Goal: Task Accomplishment & Management: Use online tool/utility

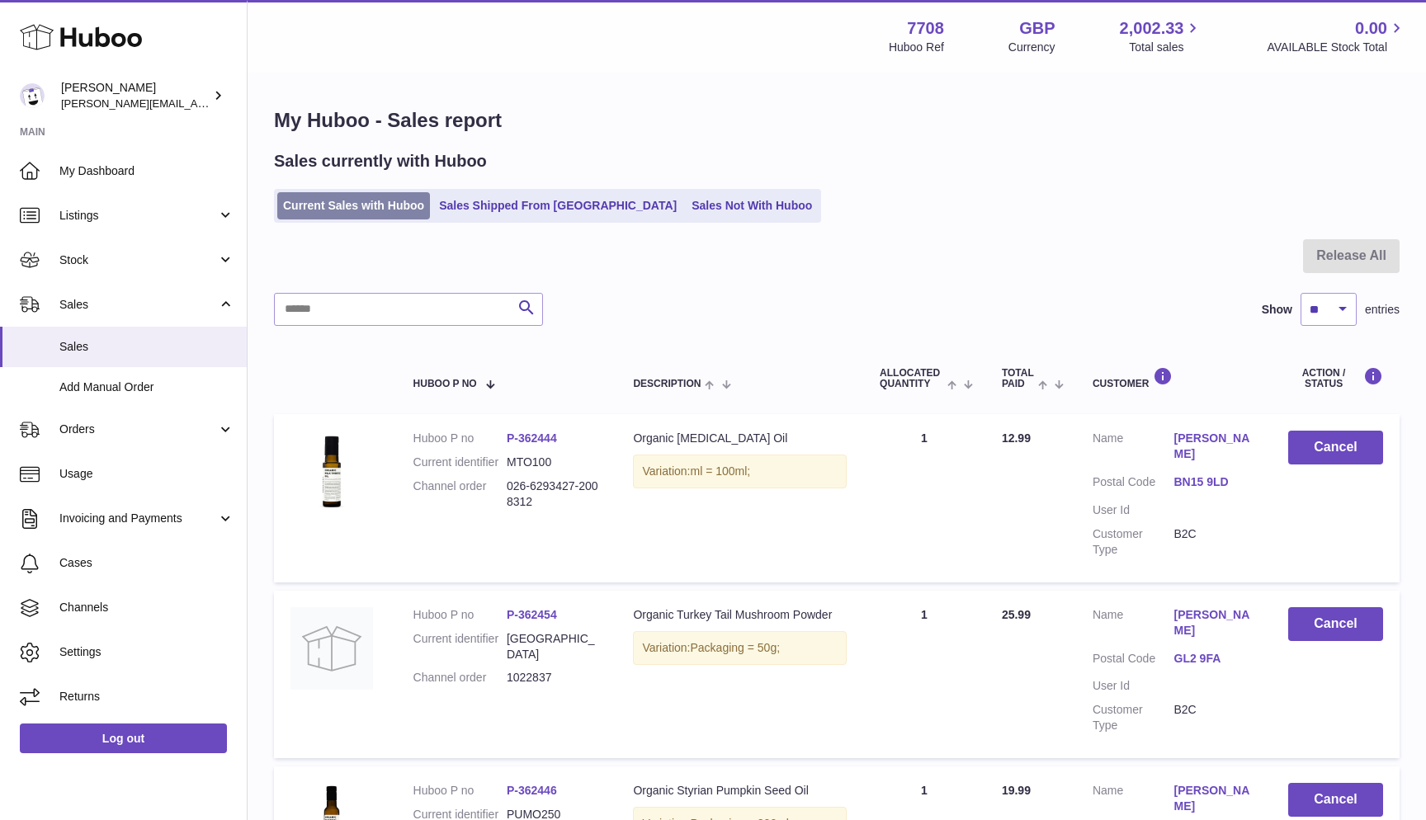
click at [296, 211] on link "Current Sales with Huboo" at bounding box center [353, 205] width 153 height 27
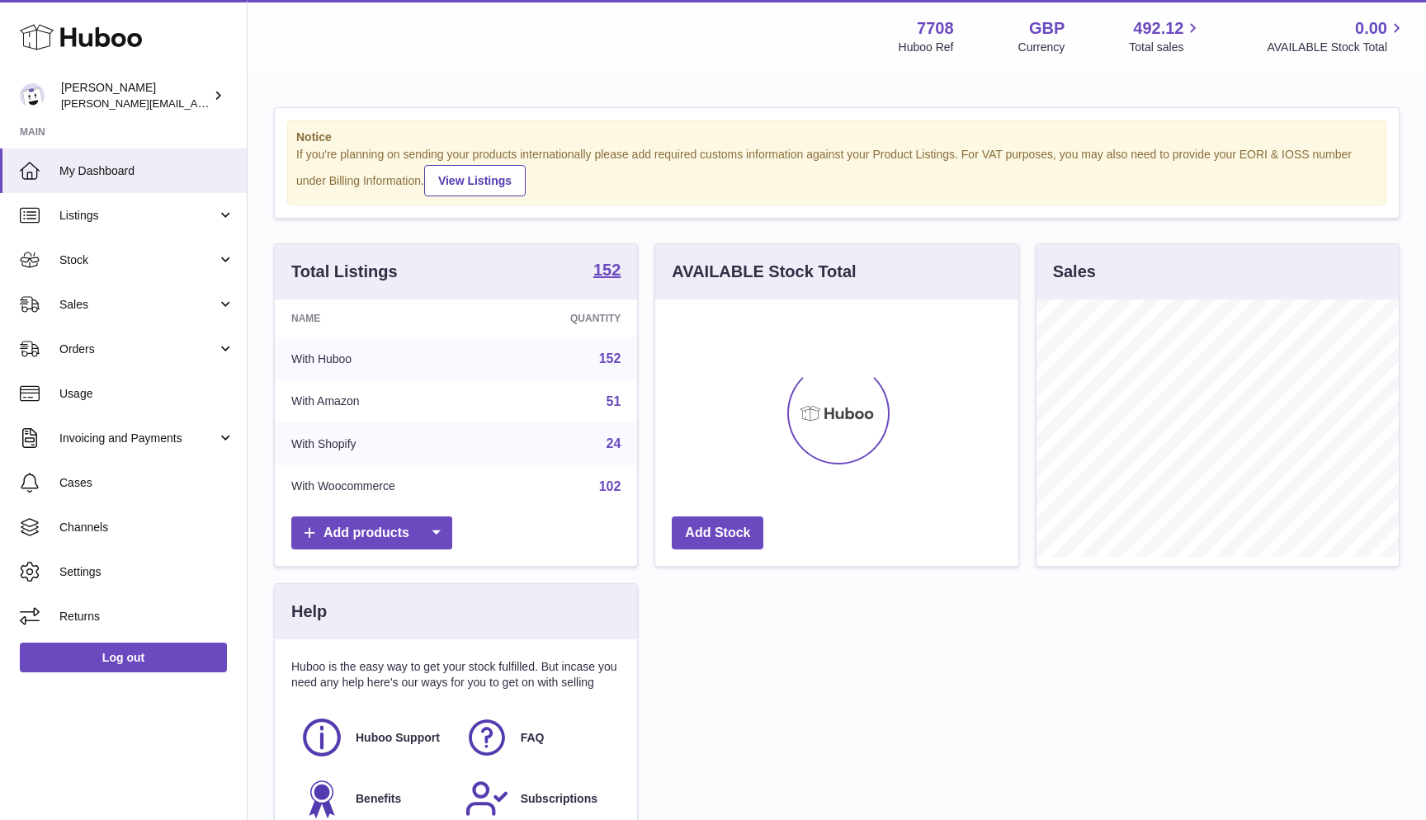
scroll to position [257, 363]
click at [157, 280] on link "Stock" at bounding box center [123, 260] width 247 height 45
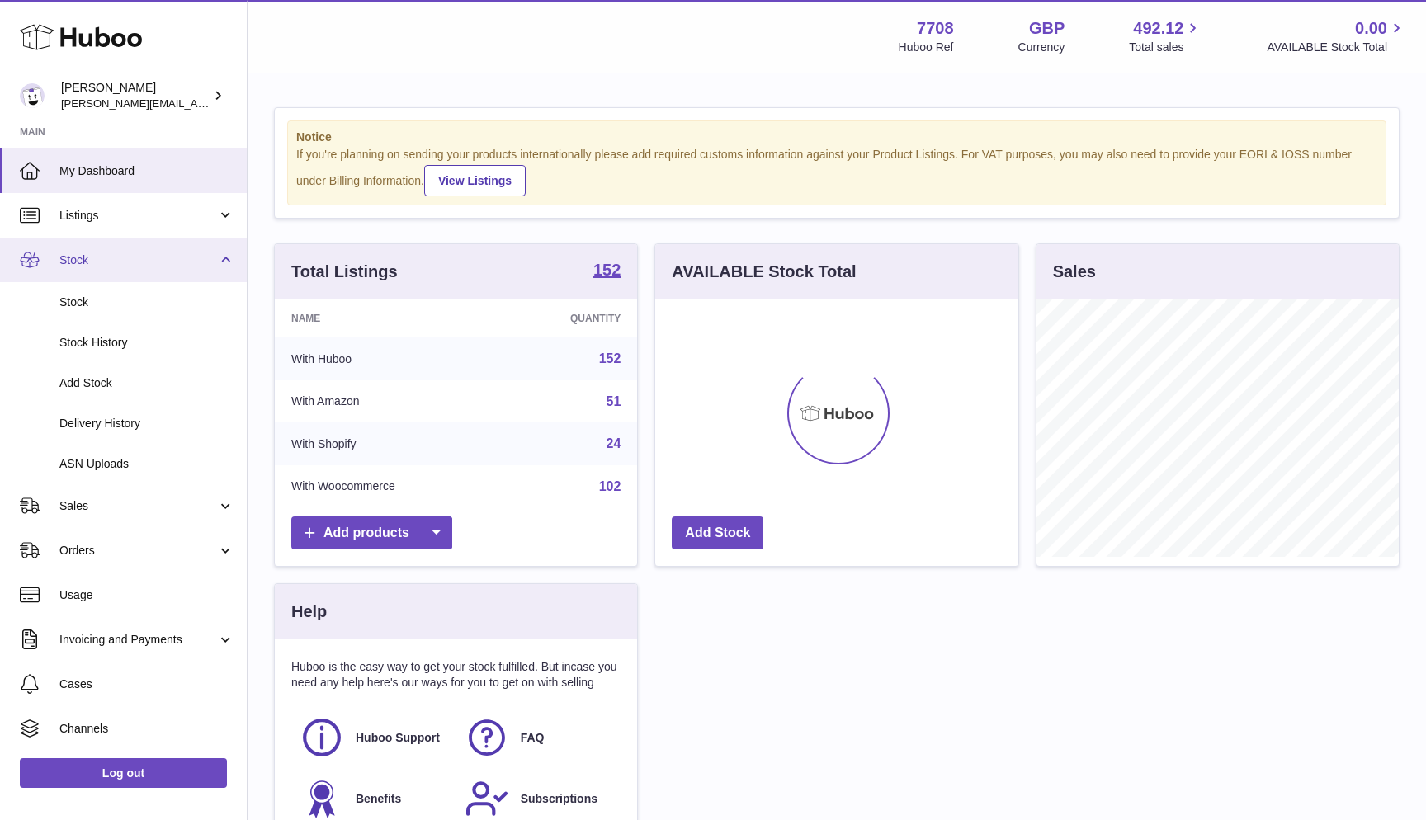
click at [135, 262] on span "Stock" at bounding box center [138, 260] width 158 height 16
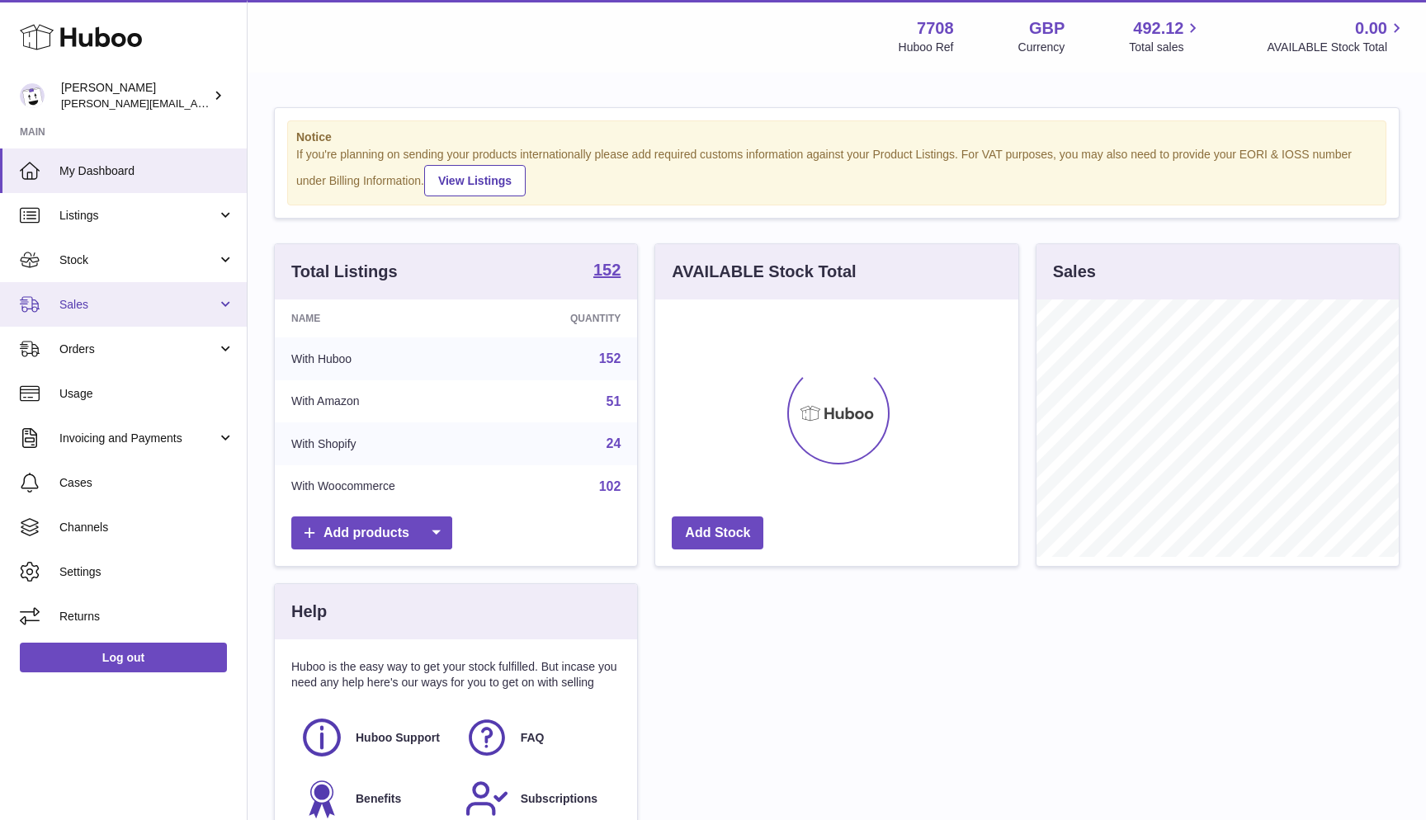
click at [120, 299] on span "Sales" at bounding box center [138, 305] width 158 height 16
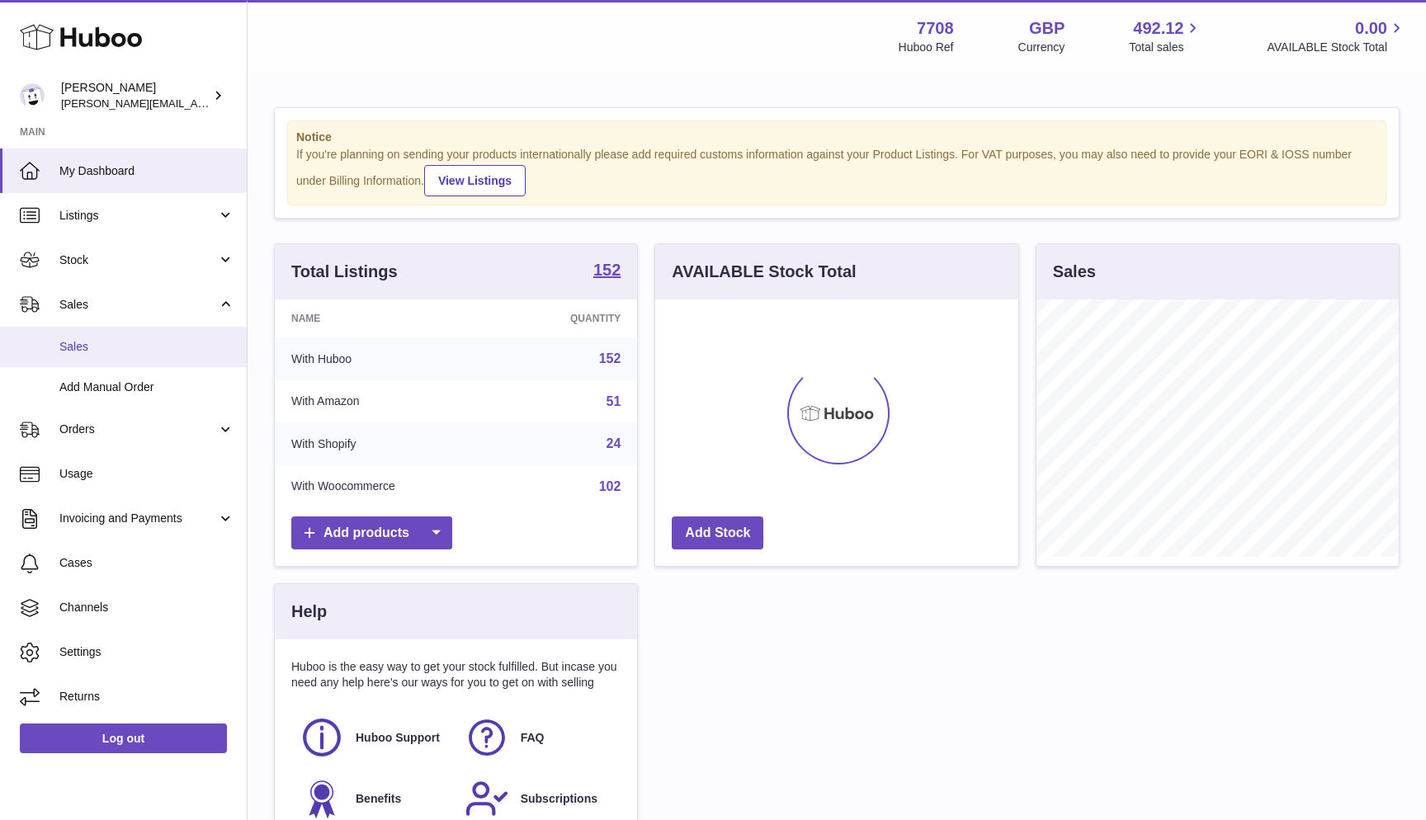
click at [111, 337] on link "Sales" at bounding box center [123, 347] width 247 height 40
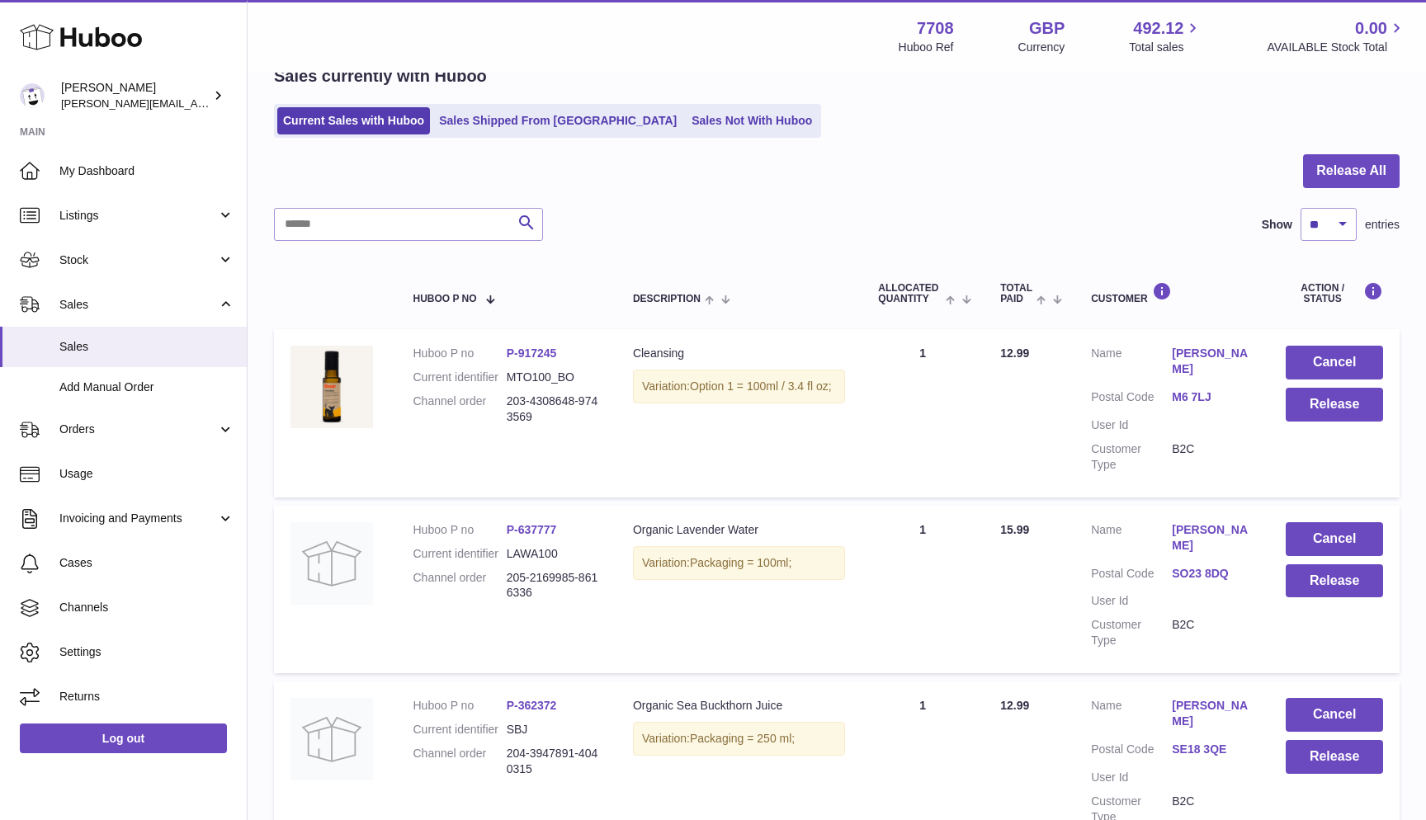
scroll to position [83, 0]
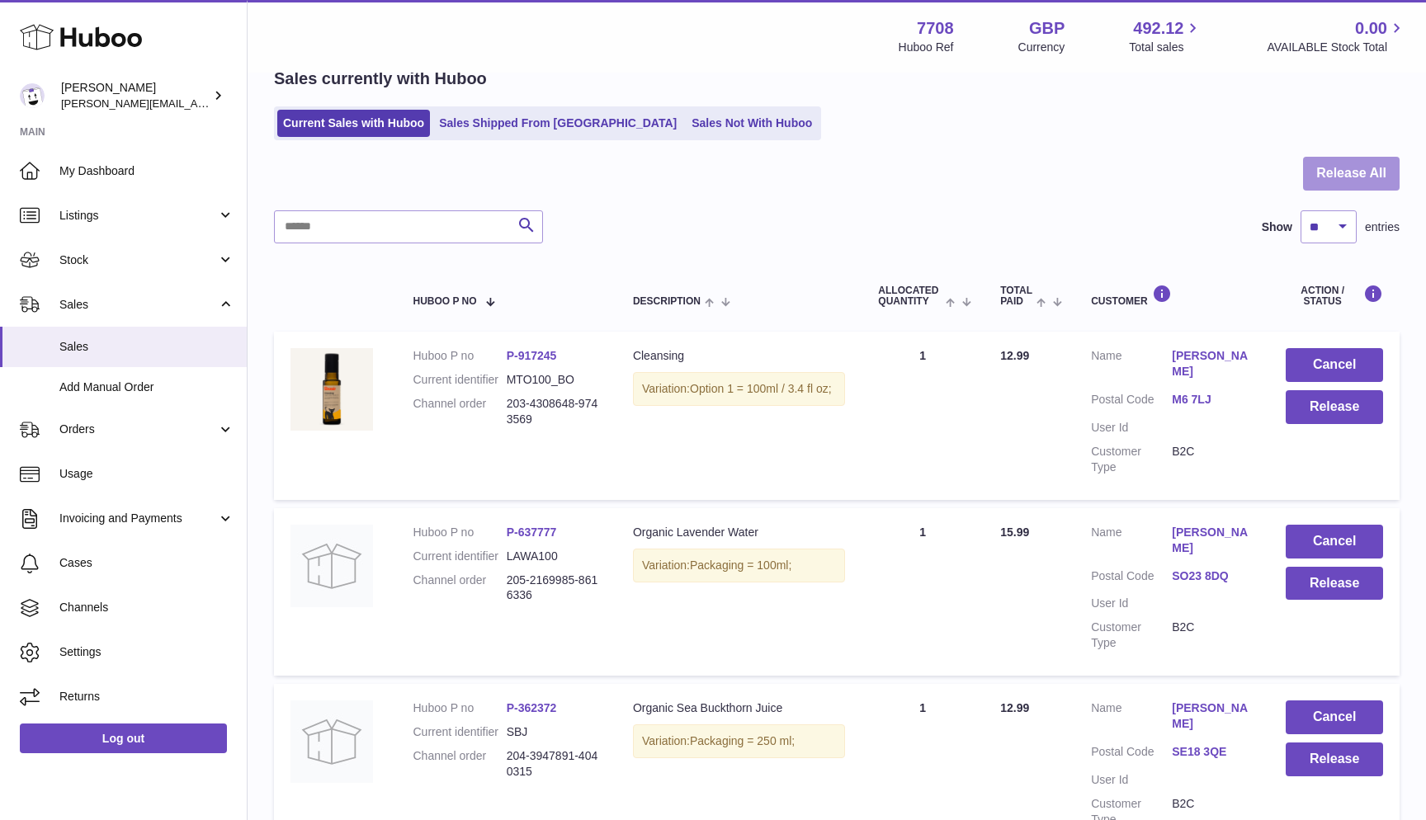
click at [1394, 177] on button "Release All" at bounding box center [1351, 174] width 97 height 34
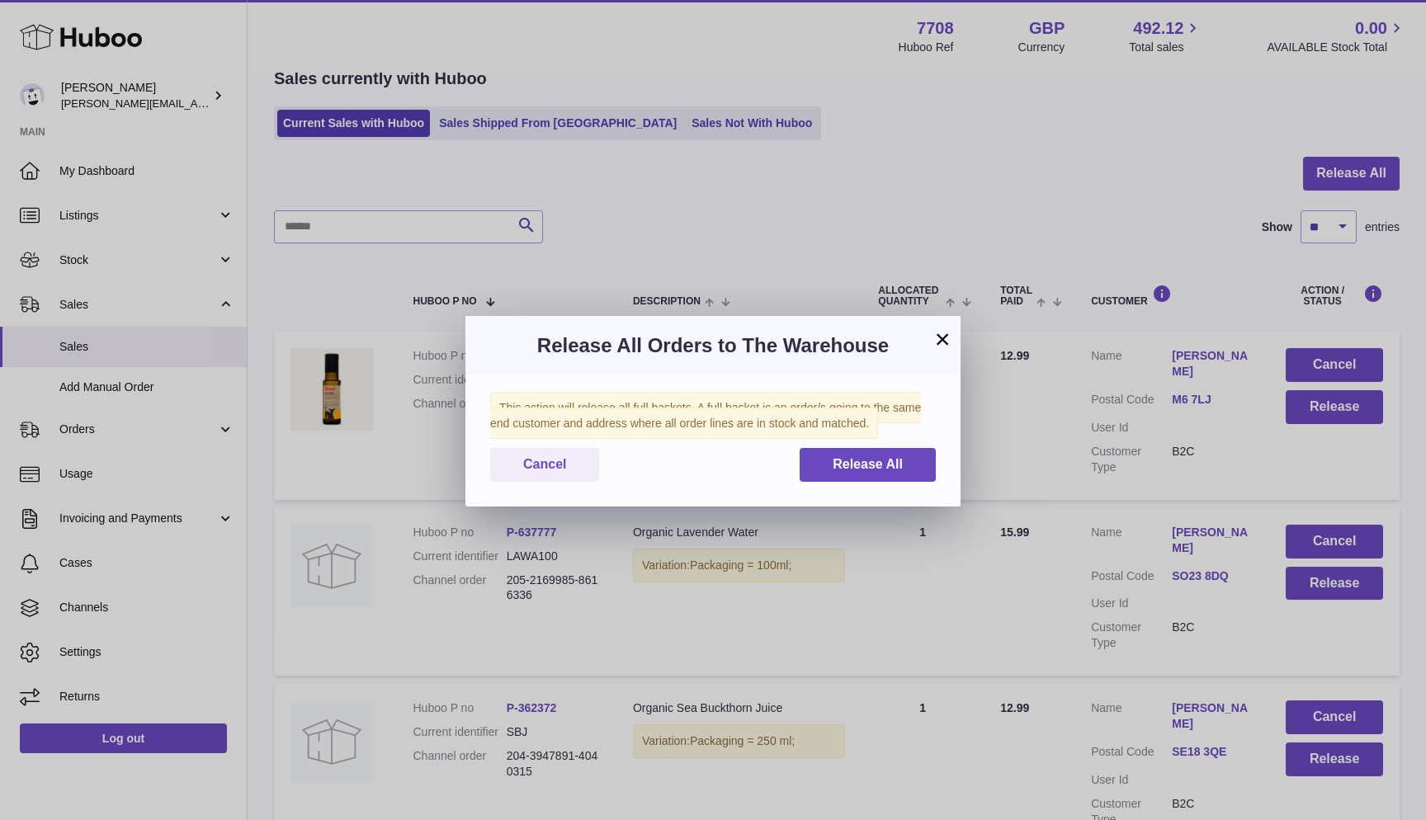
click at [814, 482] on div "This action will release all full baskets. A full basket is an order/s going to…" at bounding box center [712, 440] width 495 height 131
click at [811, 469] on button "Release All" at bounding box center [867, 465] width 136 height 34
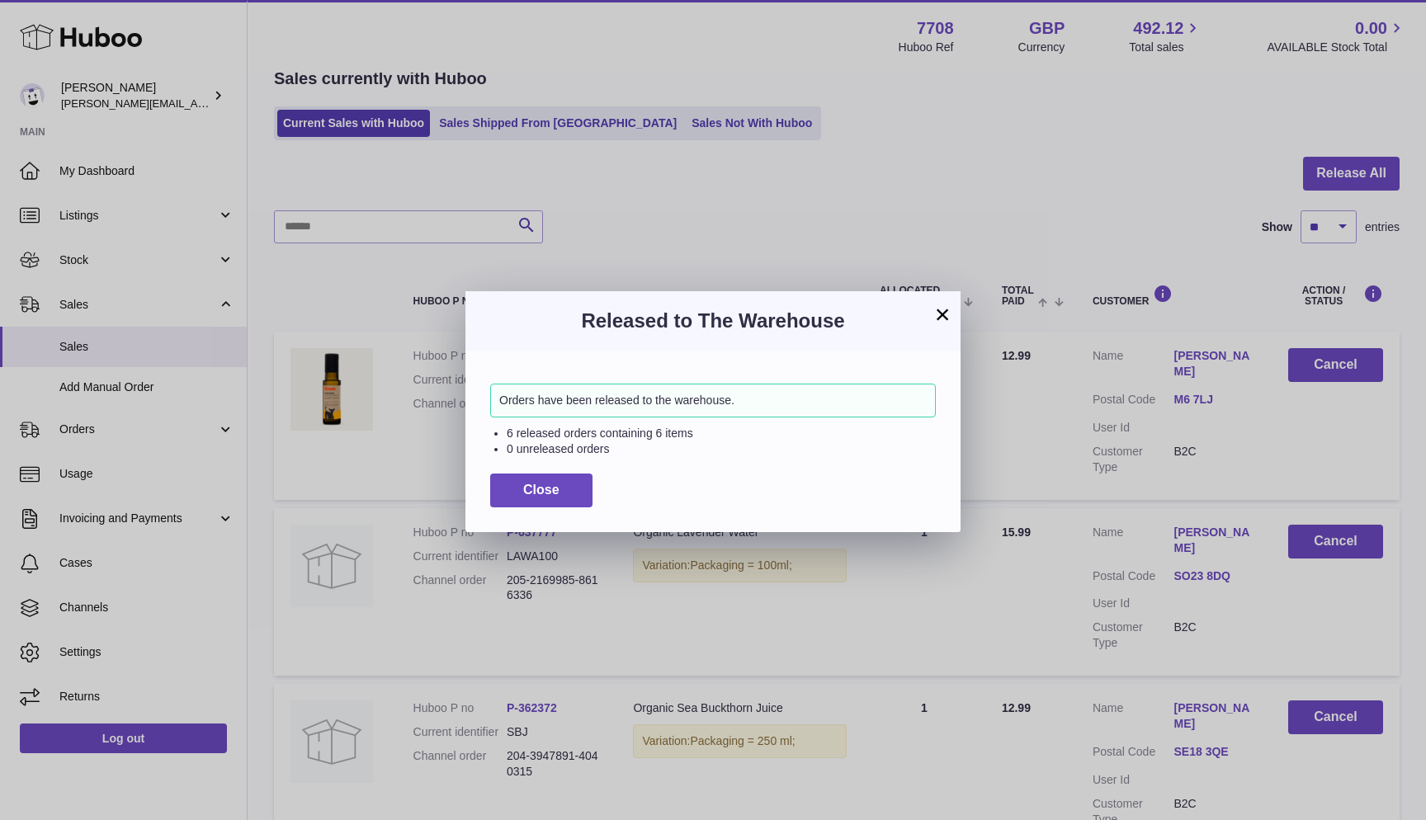
click at [564, 467] on div "Orders have been released to the warehouse. 6 released orders containing 6 item…" at bounding box center [712, 441] width 495 height 181
click at [545, 475] on button "Close" at bounding box center [541, 491] width 102 height 34
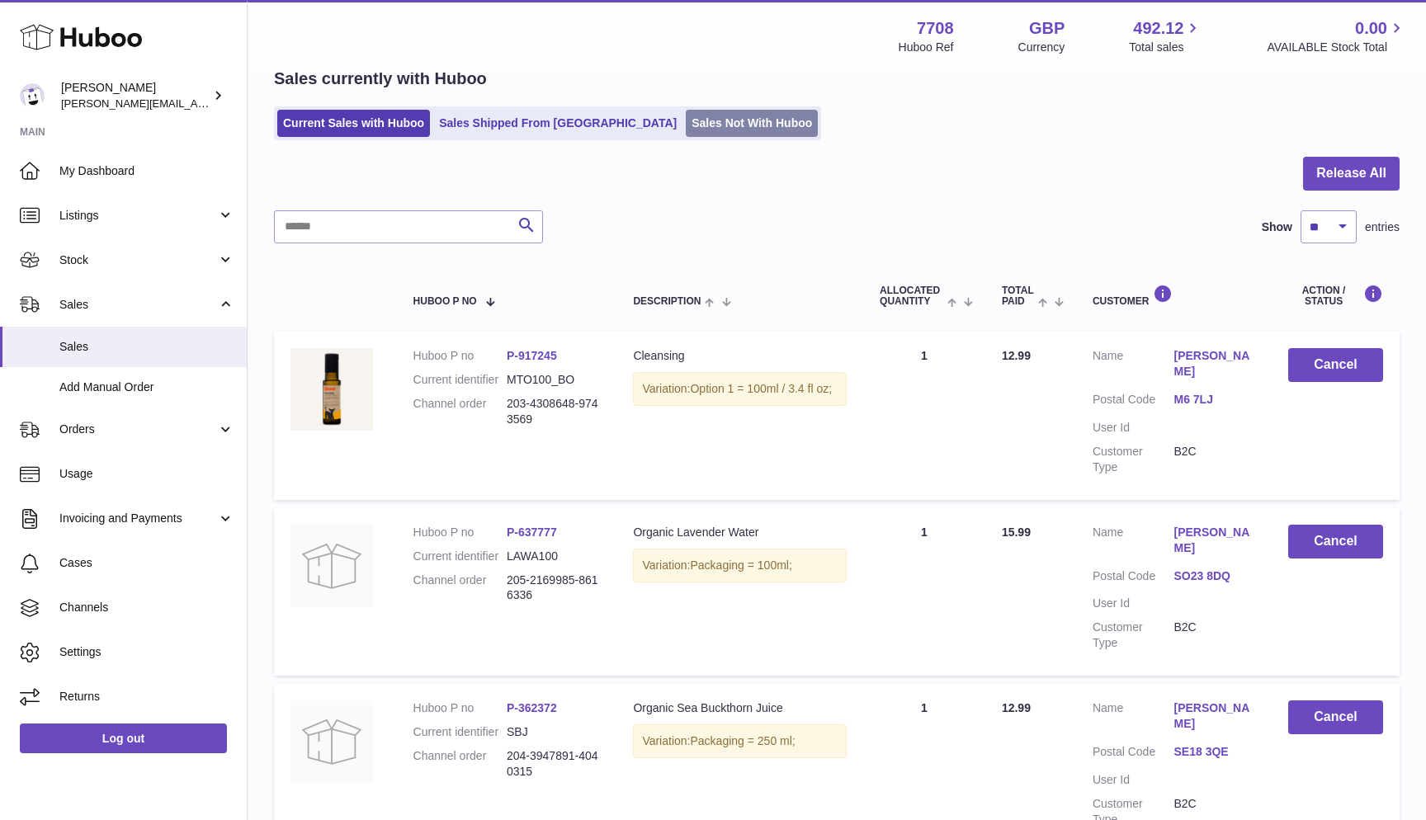
click at [686, 126] on link "Sales Not With Huboo" at bounding box center [752, 123] width 132 height 27
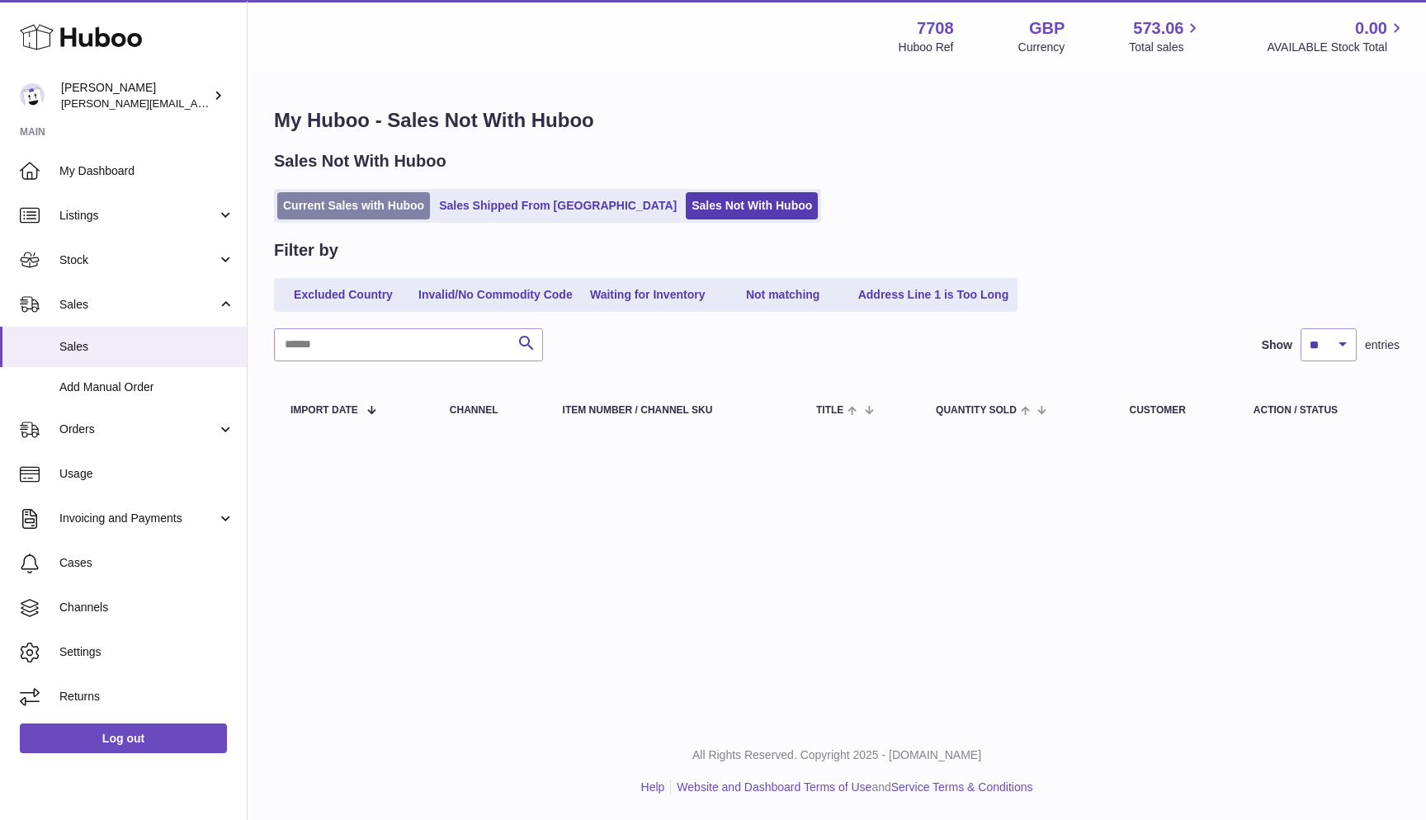
click at [408, 218] on link "Current Sales with Huboo" at bounding box center [353, 205] width 153 height 27
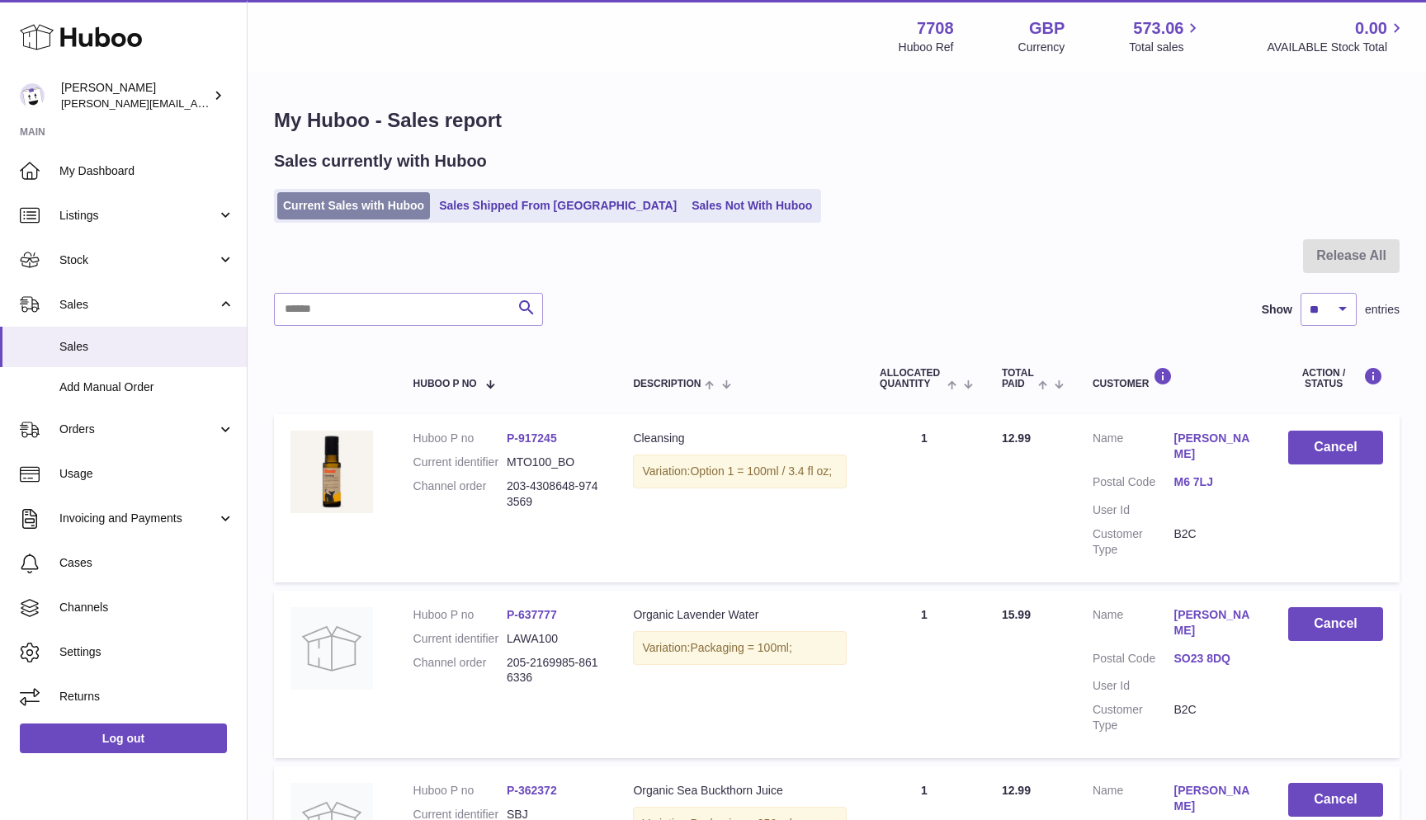
click at [311, 215] on link "Current Sales with Huboo" at bounding box center [353, 205] width 153 height 27
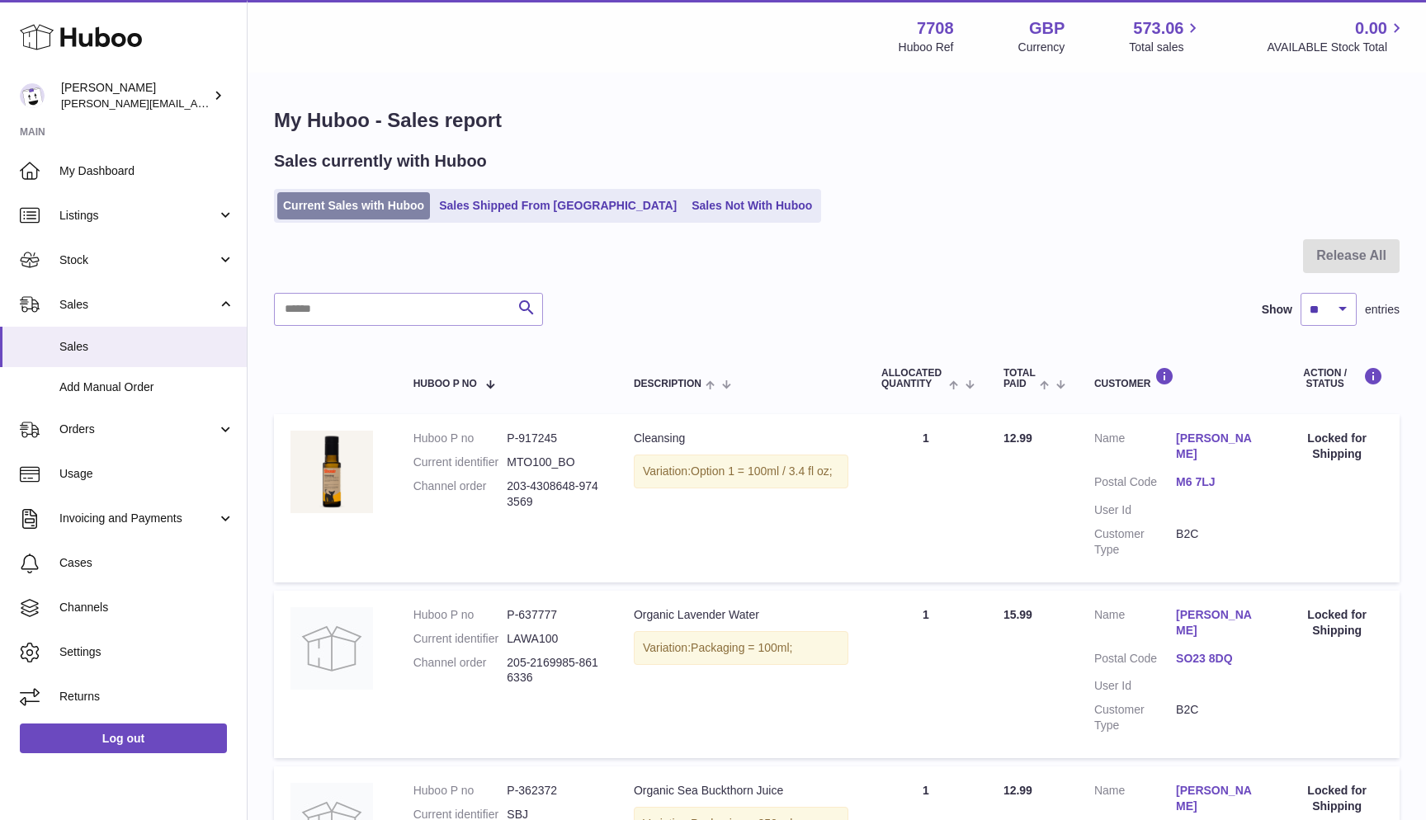
click at [343, 192] on link "Current Sales with Huboo" at bounding box center [353, 205] width 153 height 27
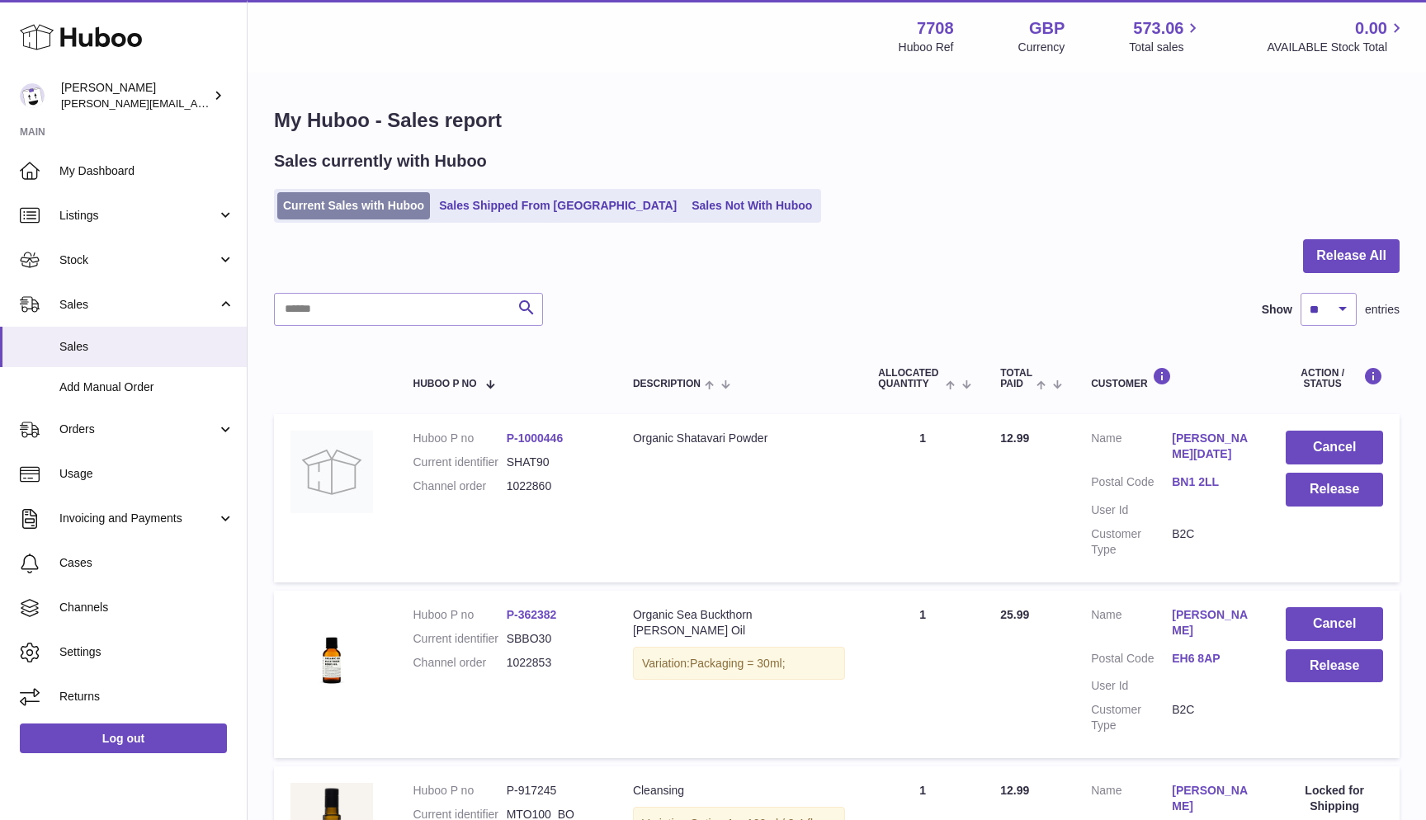
click at [366, 211] on link "Current Sales with Huboo" at bounding box center [353, 205] width 153 height 27
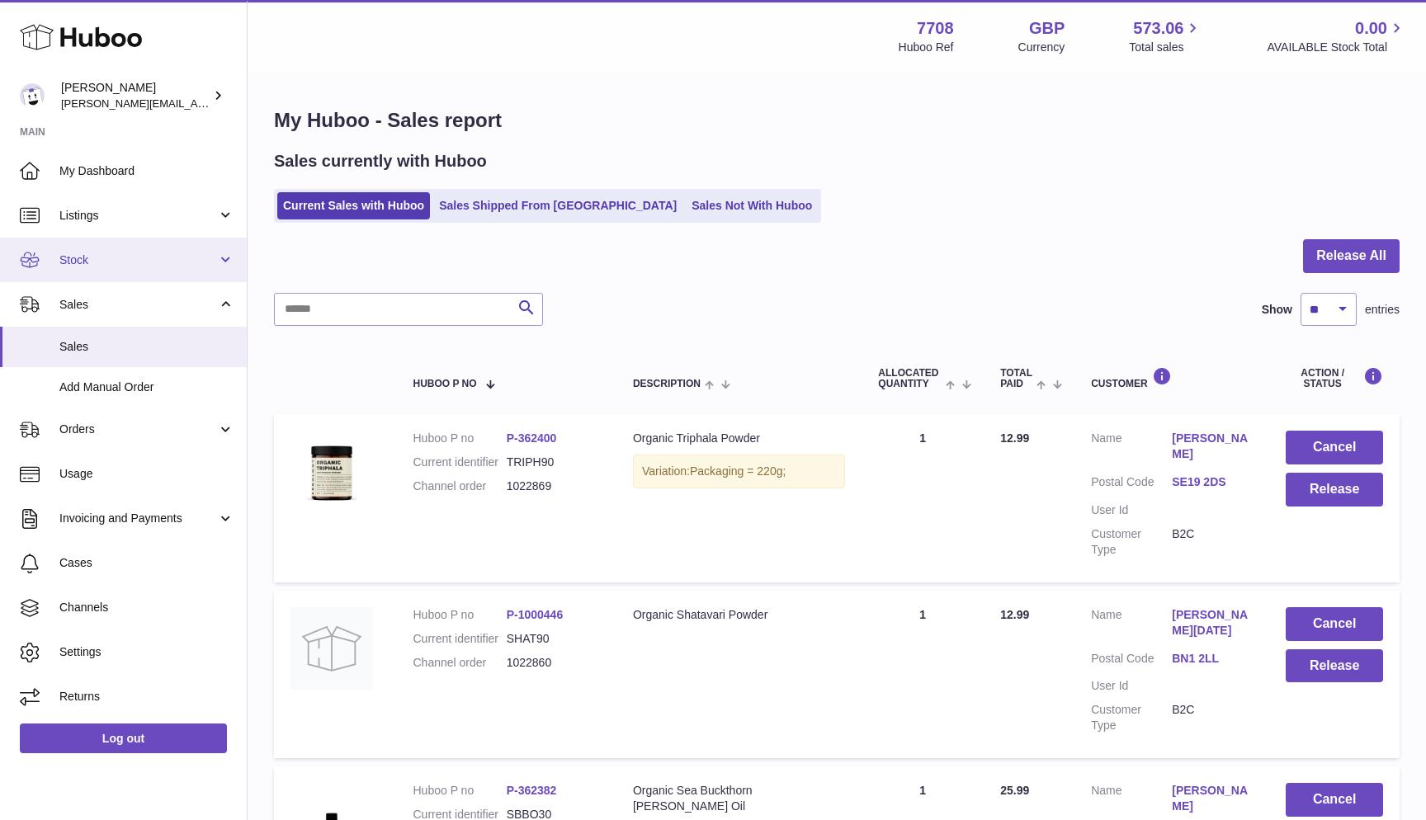
click at [138, 270] on link "Stock" at bounding box center [123, 260] width 247 height 45
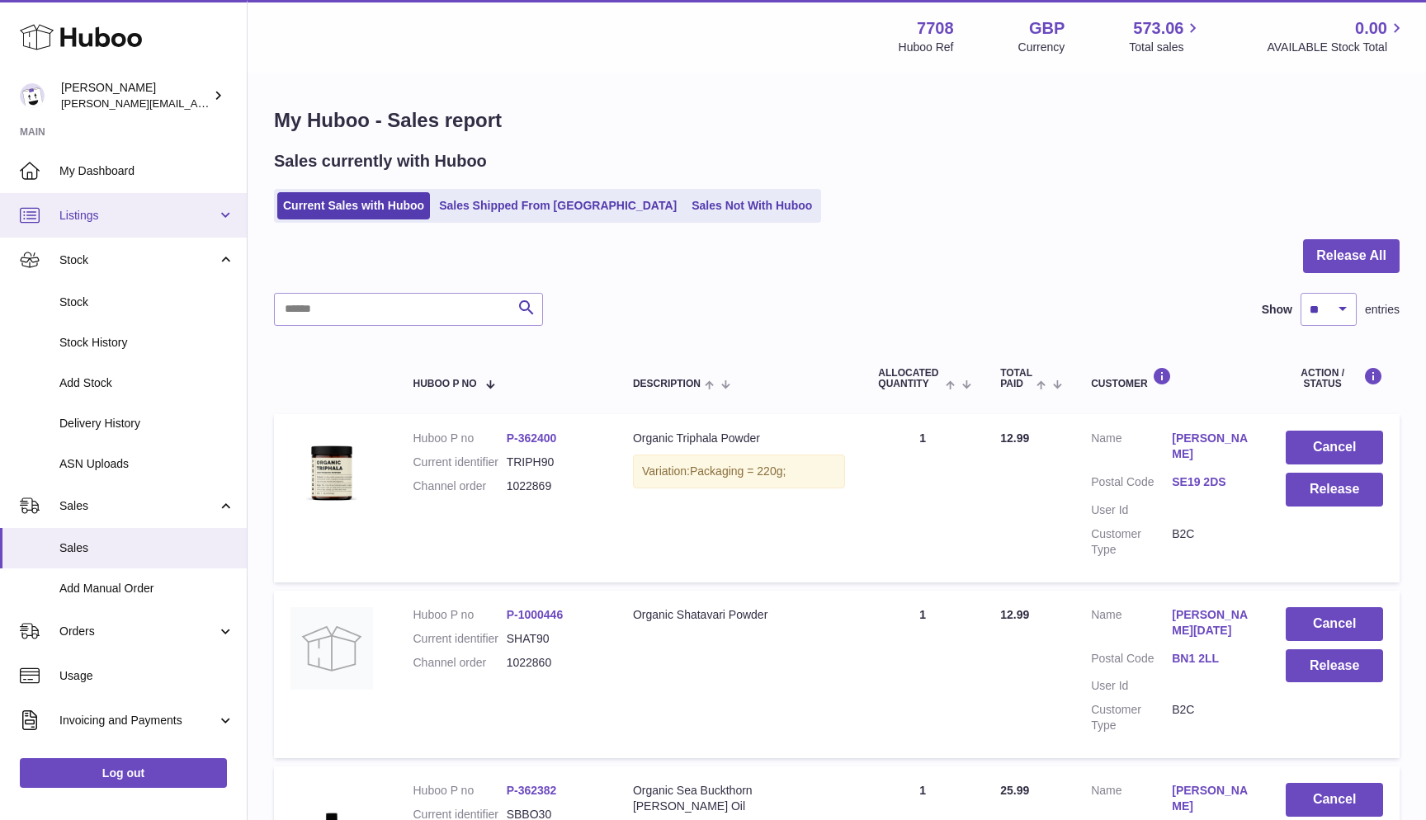
click at [130, 222] on link "Listings" at bounding box center [123, 215] width 247 height 45
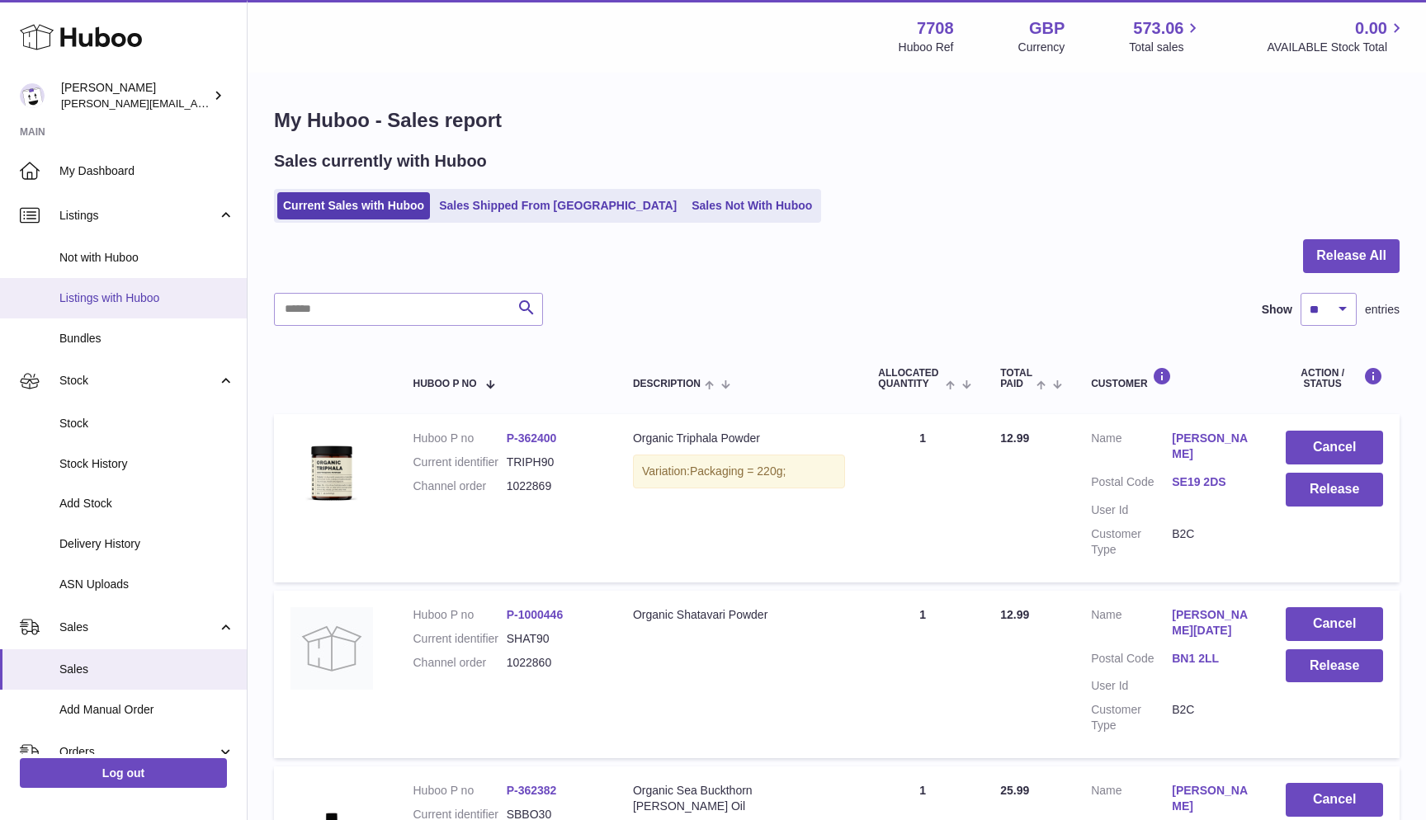
click at [126, 290] on span "Listings with Huboo" at bounding box center [146, 298] width 175 height 16
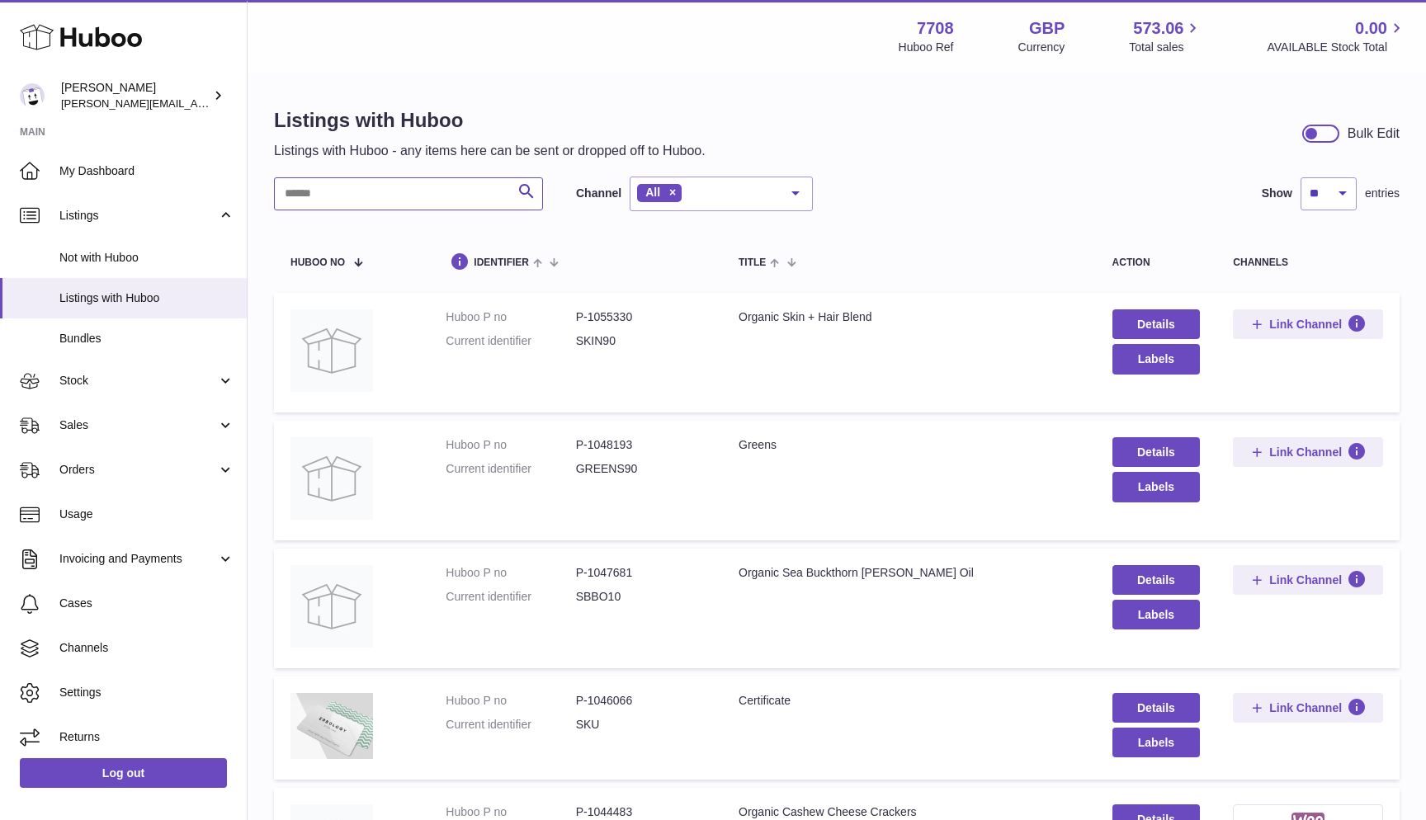
click at [332, 190] on input "text" at bounding box center [408, 193] width 269 height 33
paste input "*********"
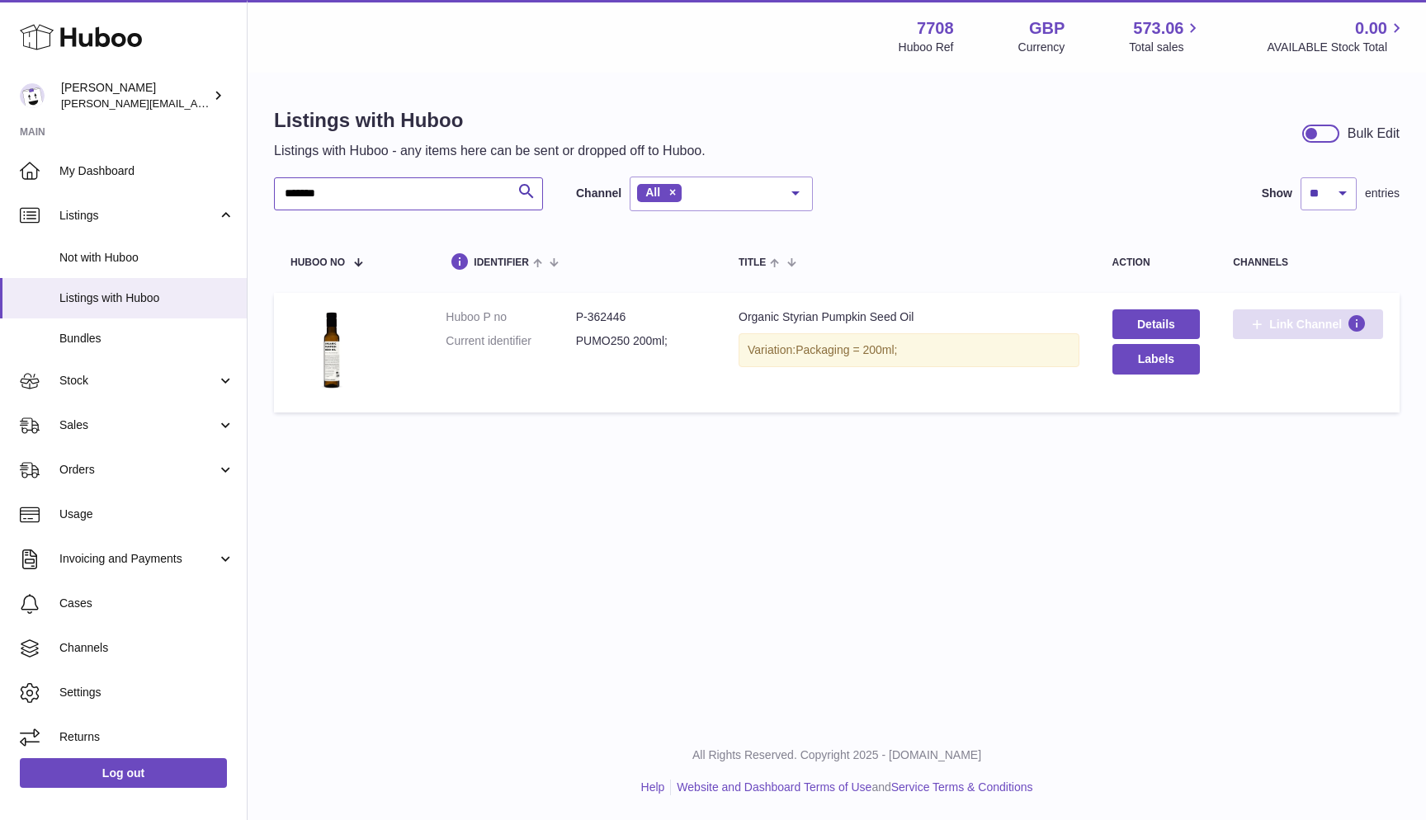
type input "*******"
click at [1314, 318] on span "Link Channel" at bounding box center [1305, 324] width 73 height 15
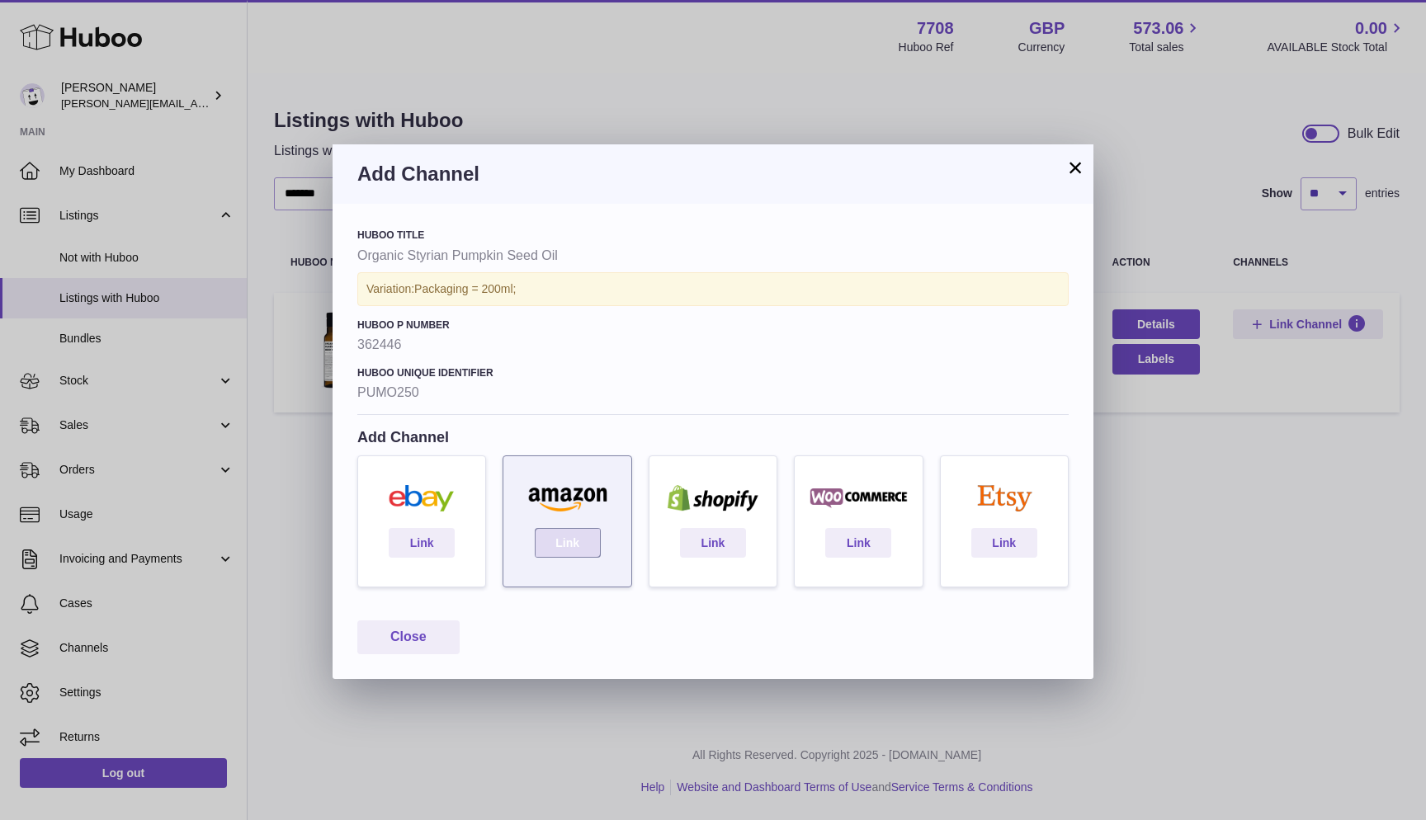
click at [590, 548] on link "Link" at bounding box center [568, 543] width 66 height 30
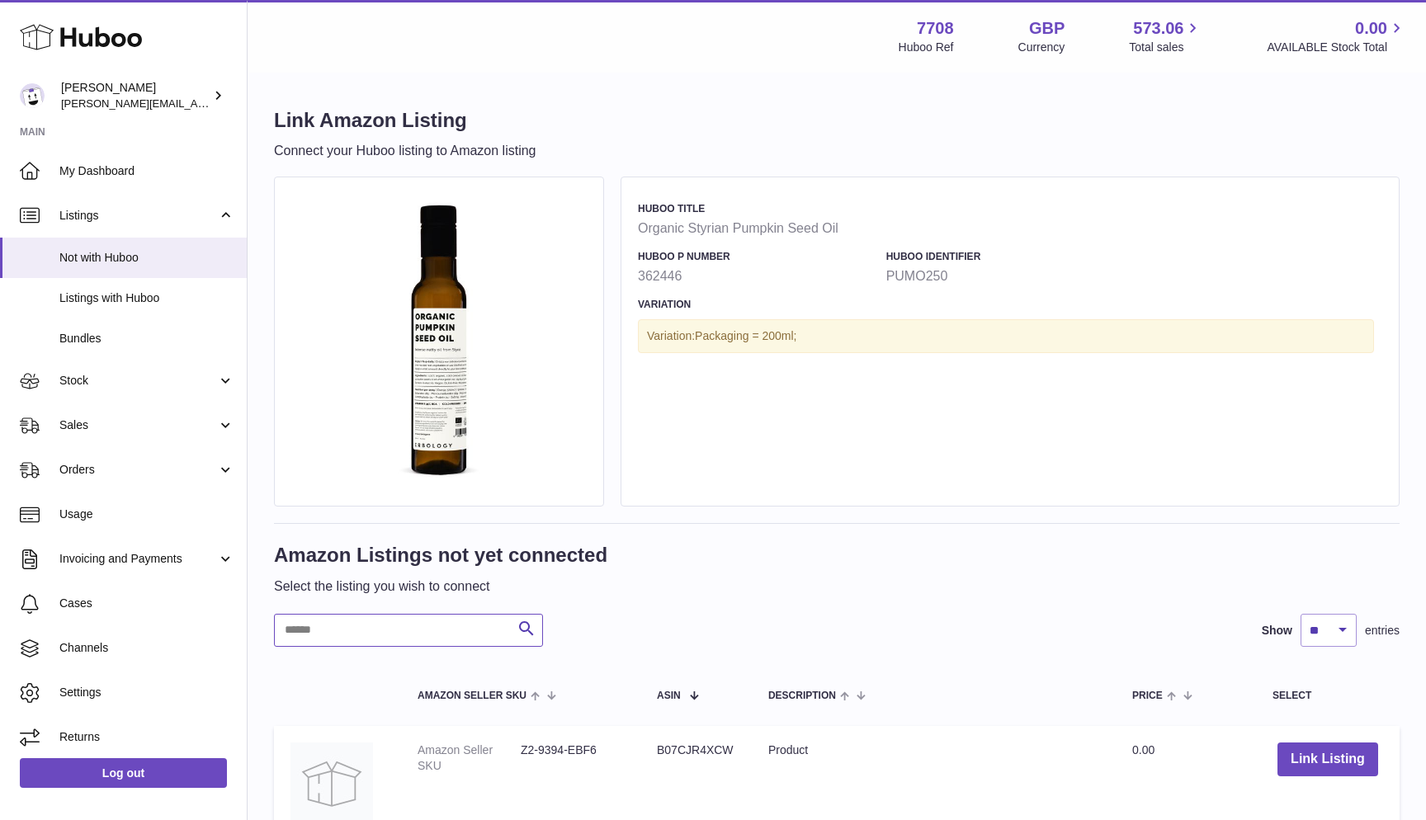
click at [333, 629] on input "text" at bounding box center [408, 630] width 269 height 33
paste input "*********"
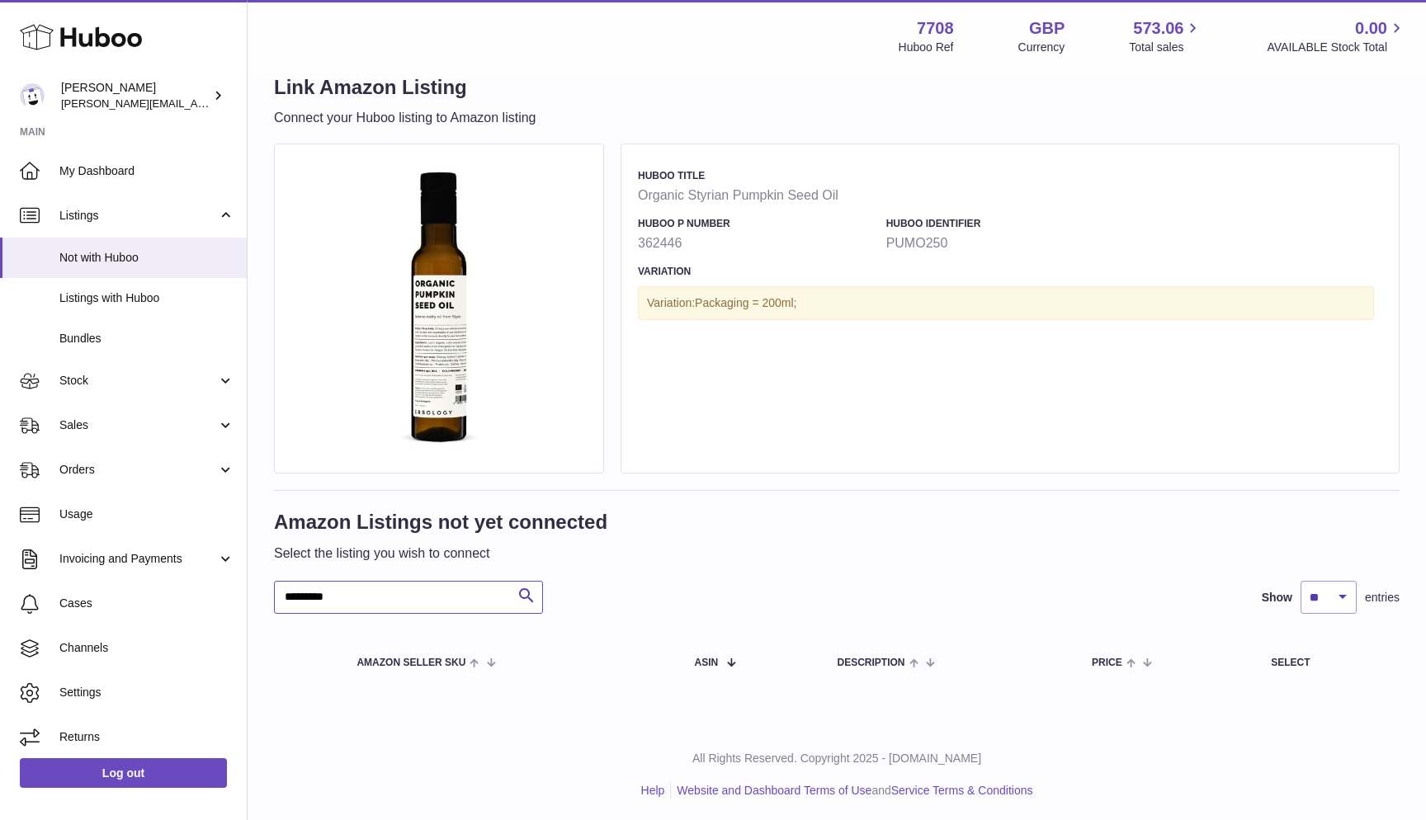
scroll to position [32, 0]
type input "*********"
click at [128, 244] on link "Not with Huboo" at bounding box center [123, 258] width 247 height 40
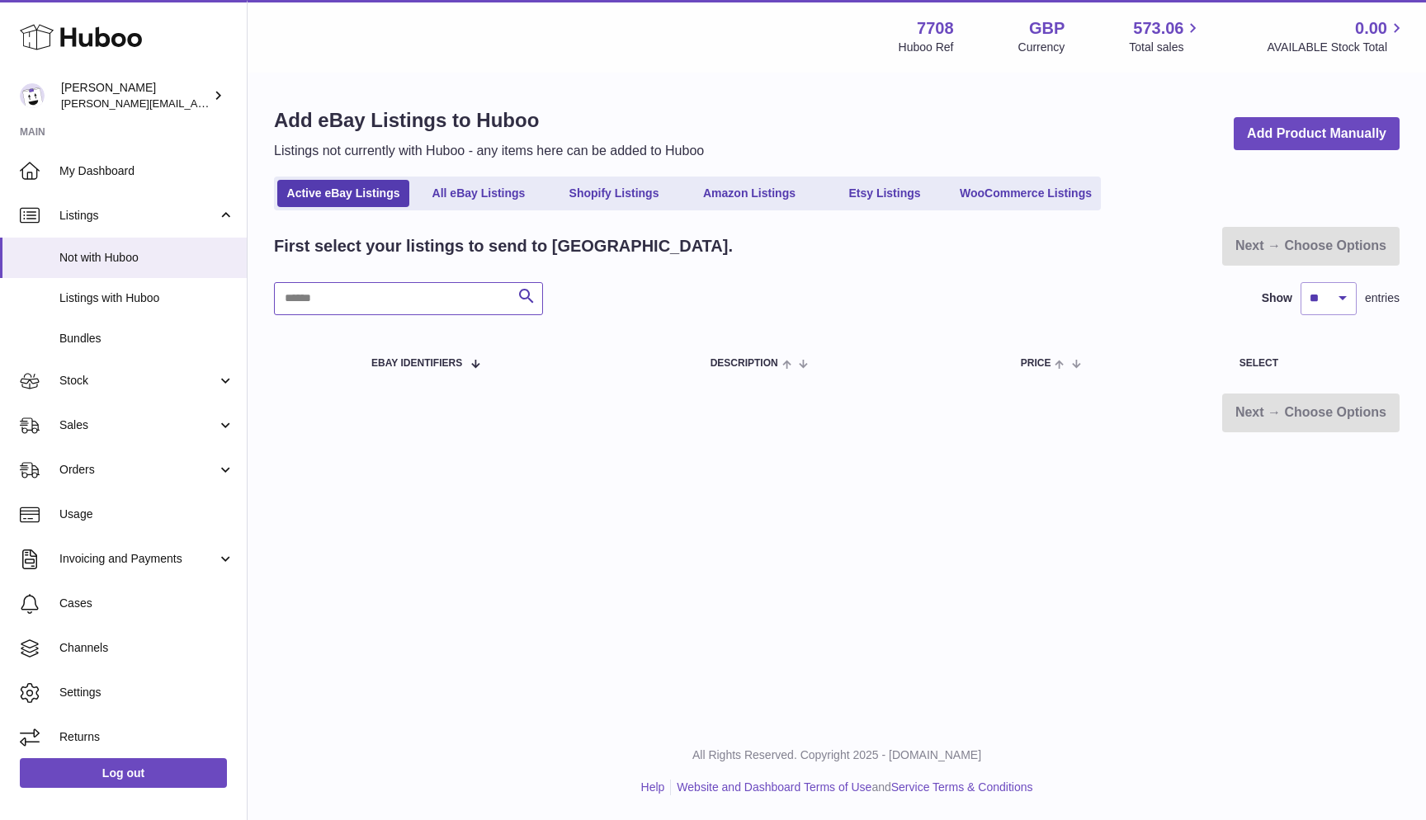
click at [366, 299] on input "text" at bounding box center [408, 298] width 269 height 33
paste input "*********"
type input "*********"
click at [737, 188] on link "Amazon Listings" at bounding box center [749, 193] width 132 height 27
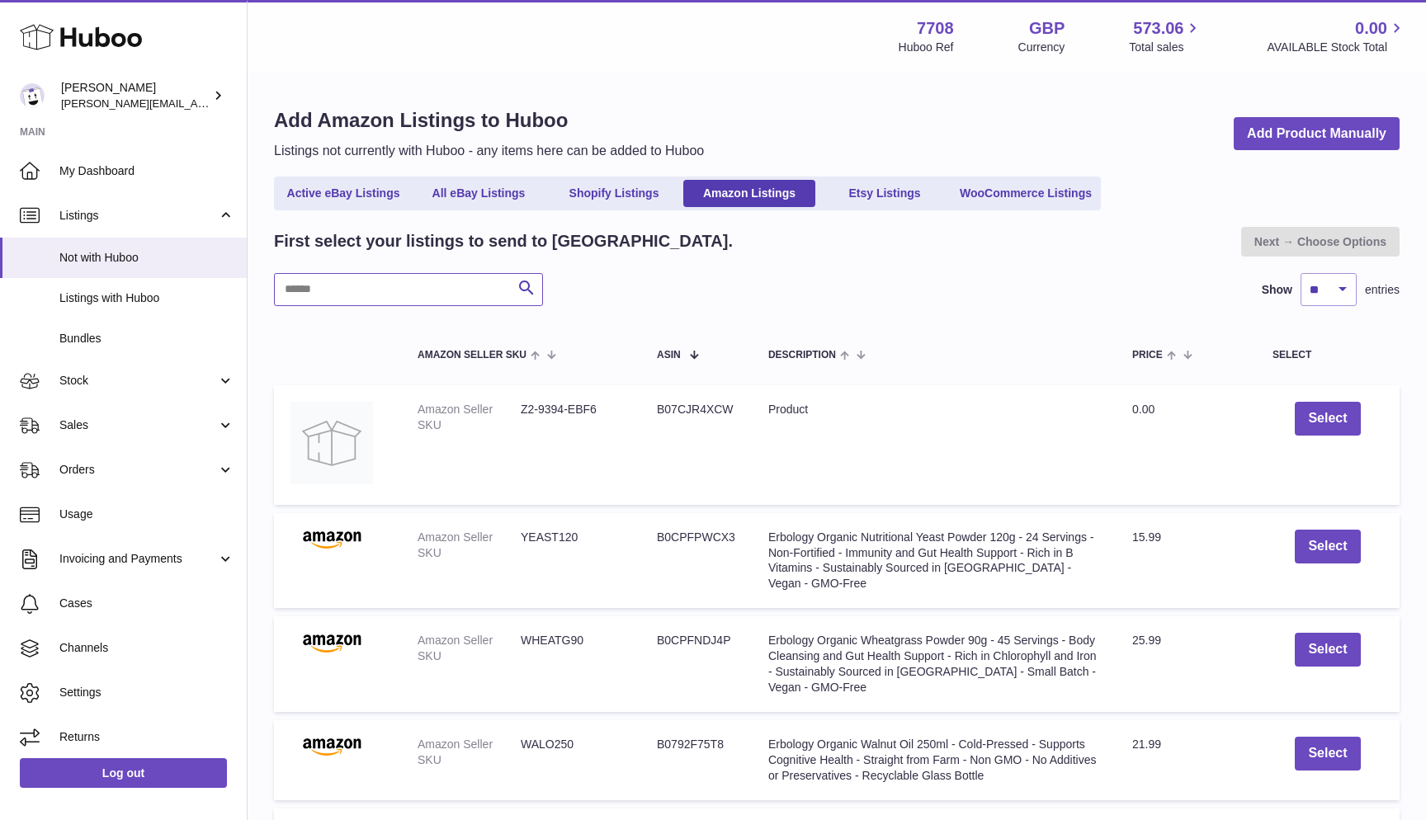
click at [327, 296] on input "text" at bounding box center [408, 289] width 269 height 33
paste input "*********"
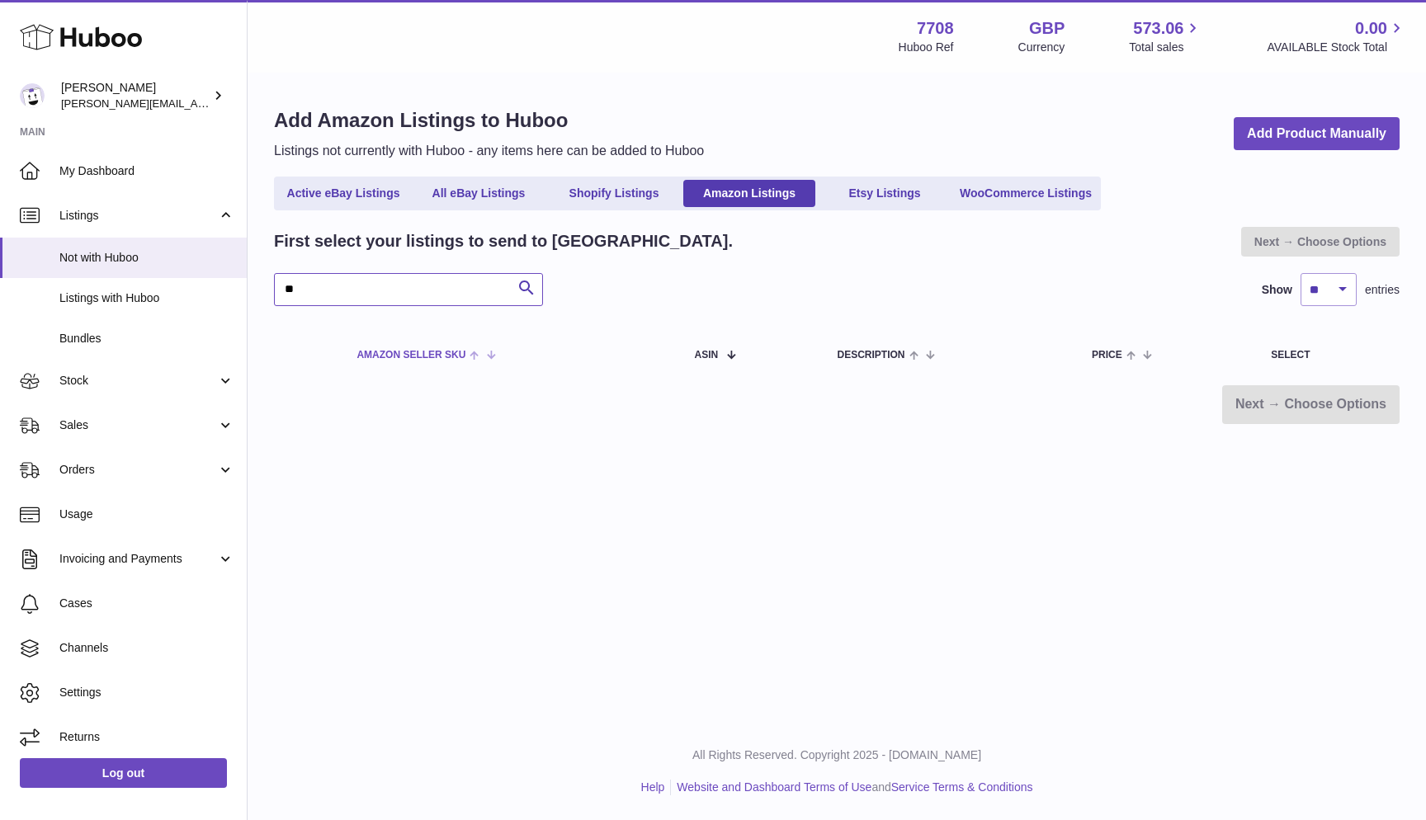
type input "*"
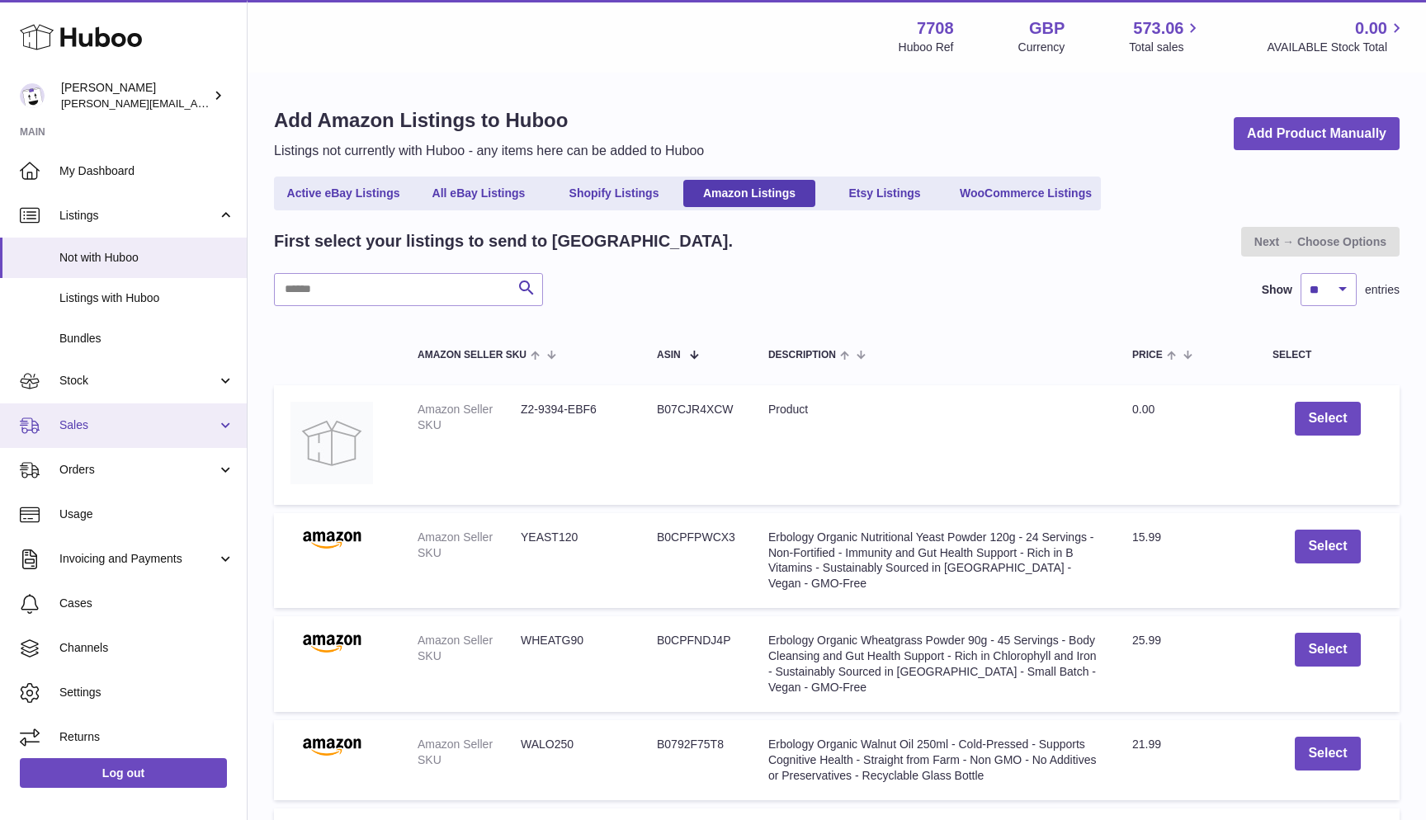
click at [135, 417] on span "Sales" at bounding box center [138, 425] width 158 height 16
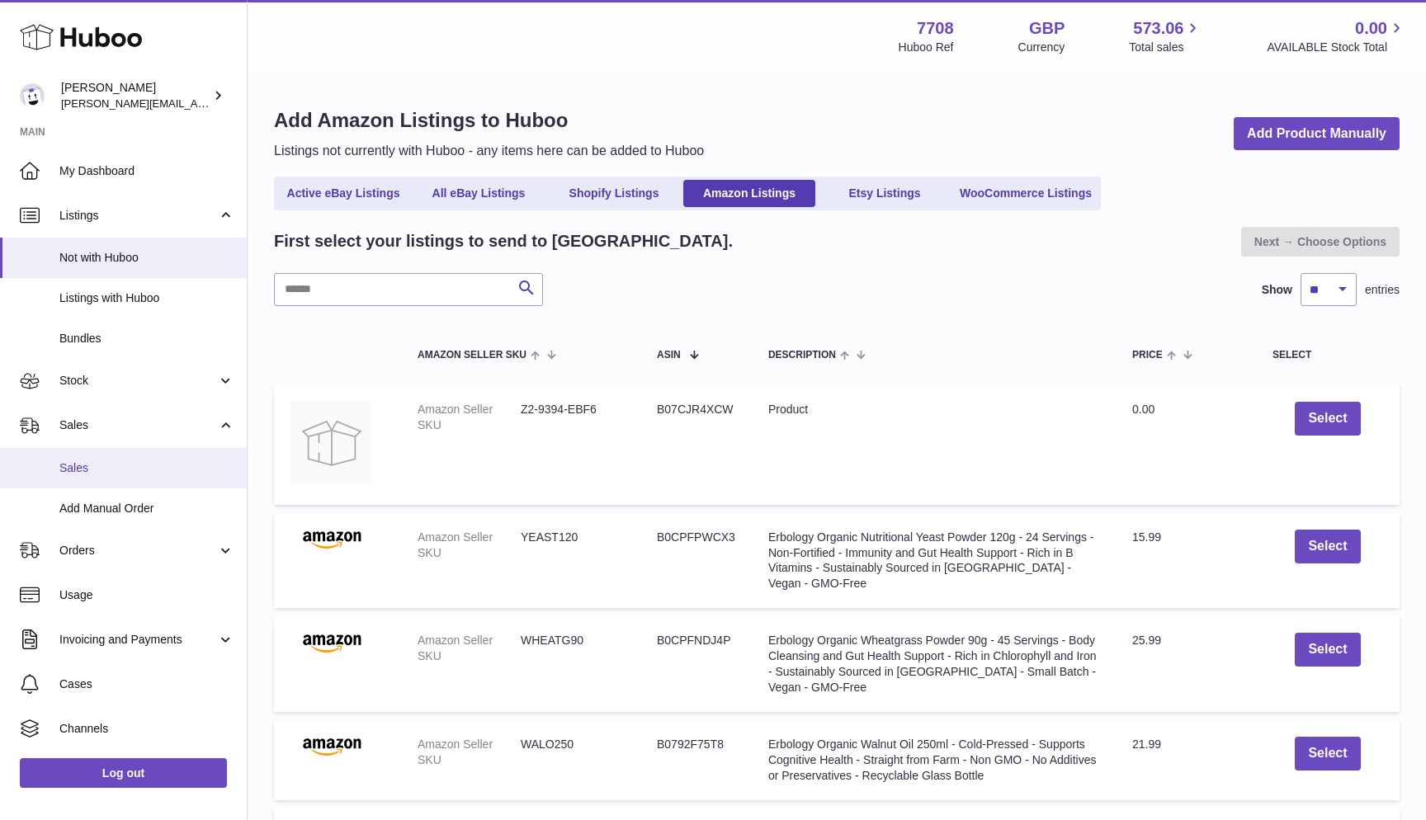
click at [129, 460] on span "Sales" at bounding box center [146, 468] width 175 height 16
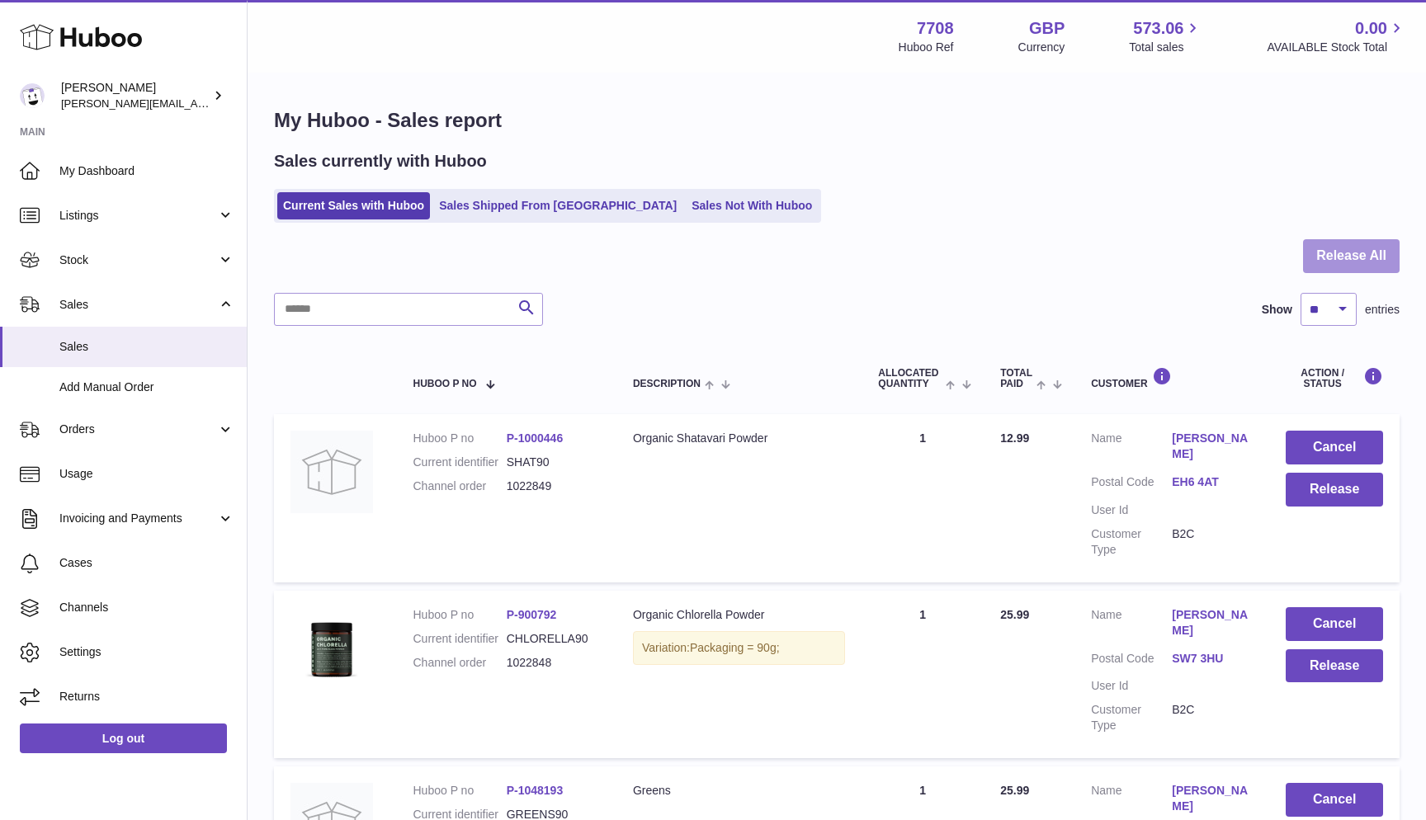
click at [1346, 258] on button "Release All" at bounding box center [1351, 256] width 97 height 34
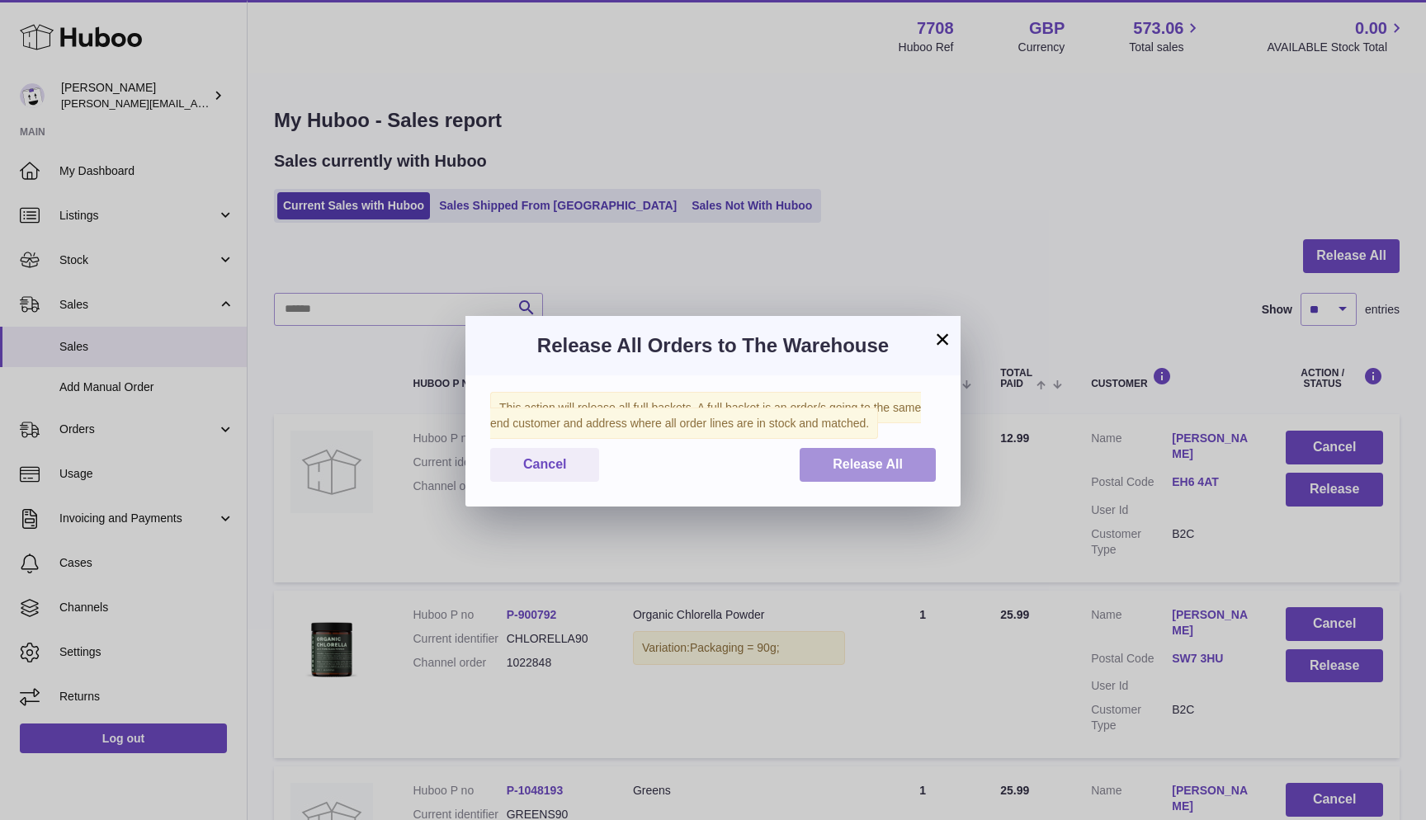
click at [894, 459] on span "Release All" at bounding box center [867, 464] width 70 height 14
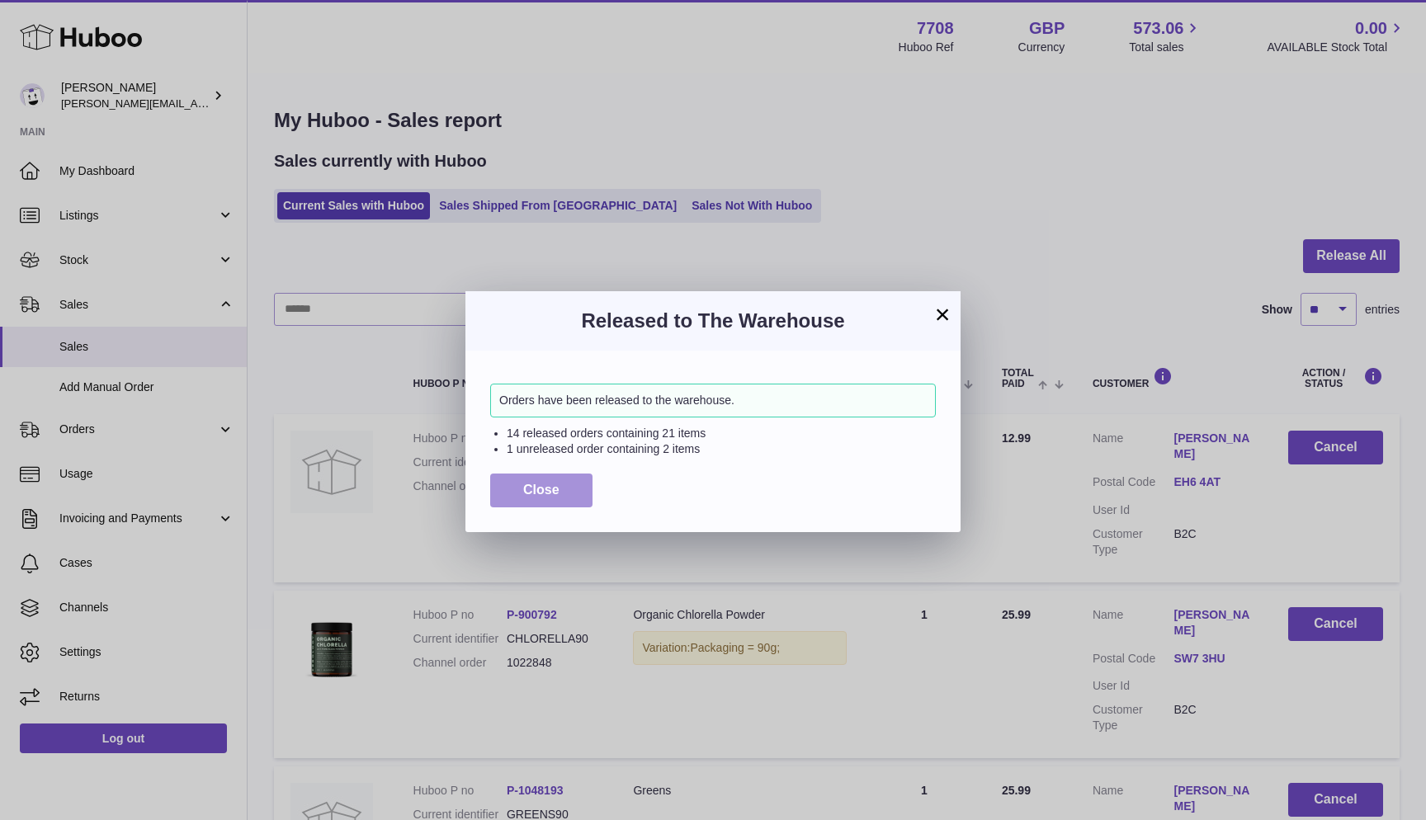
click at [518, 484] on button "Close" at bounding box center [541, 491] width 102 height 34
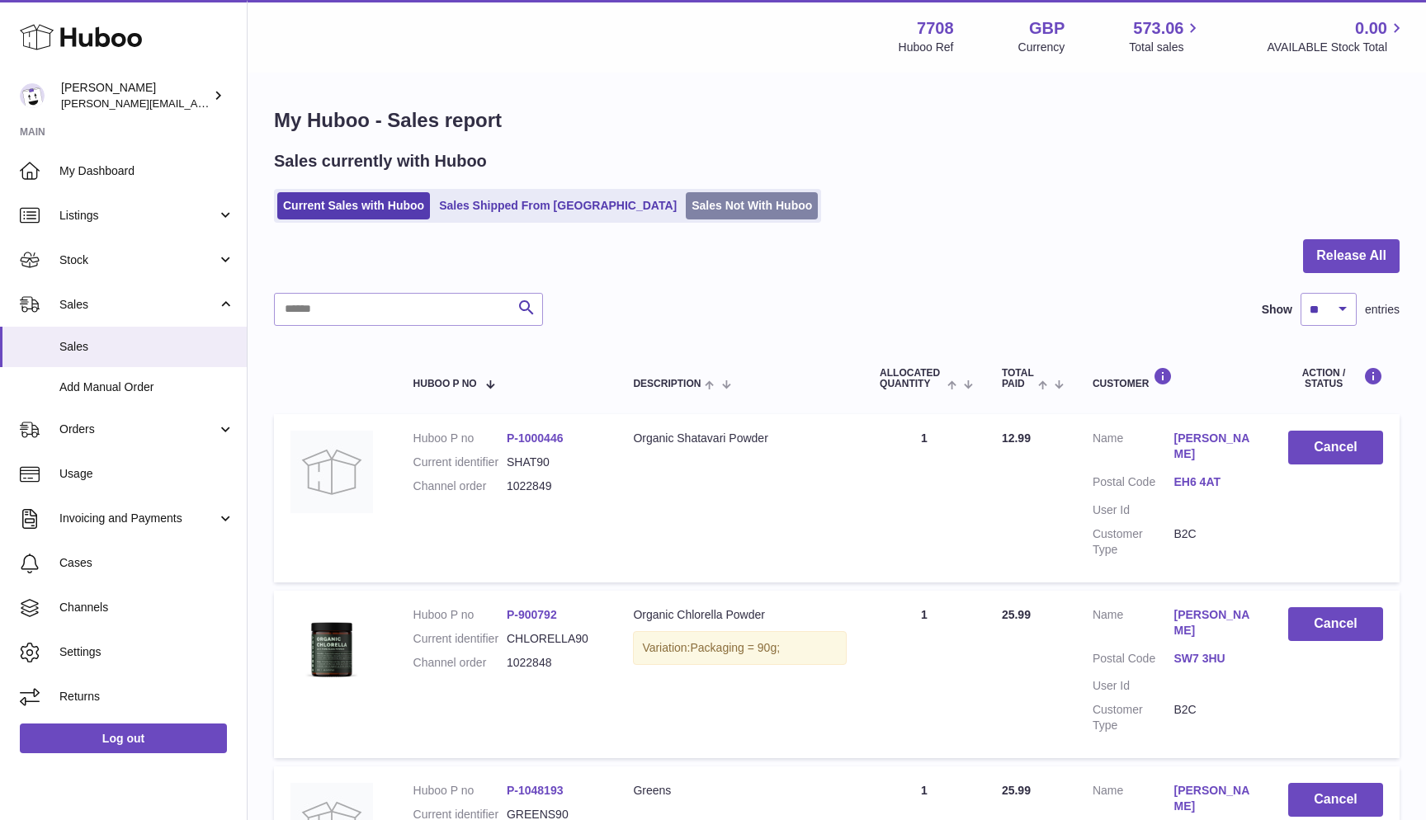
click at [686, 205] on link "Sales Not With Huboo" at bounding box center [752, 205] width 132 height 27
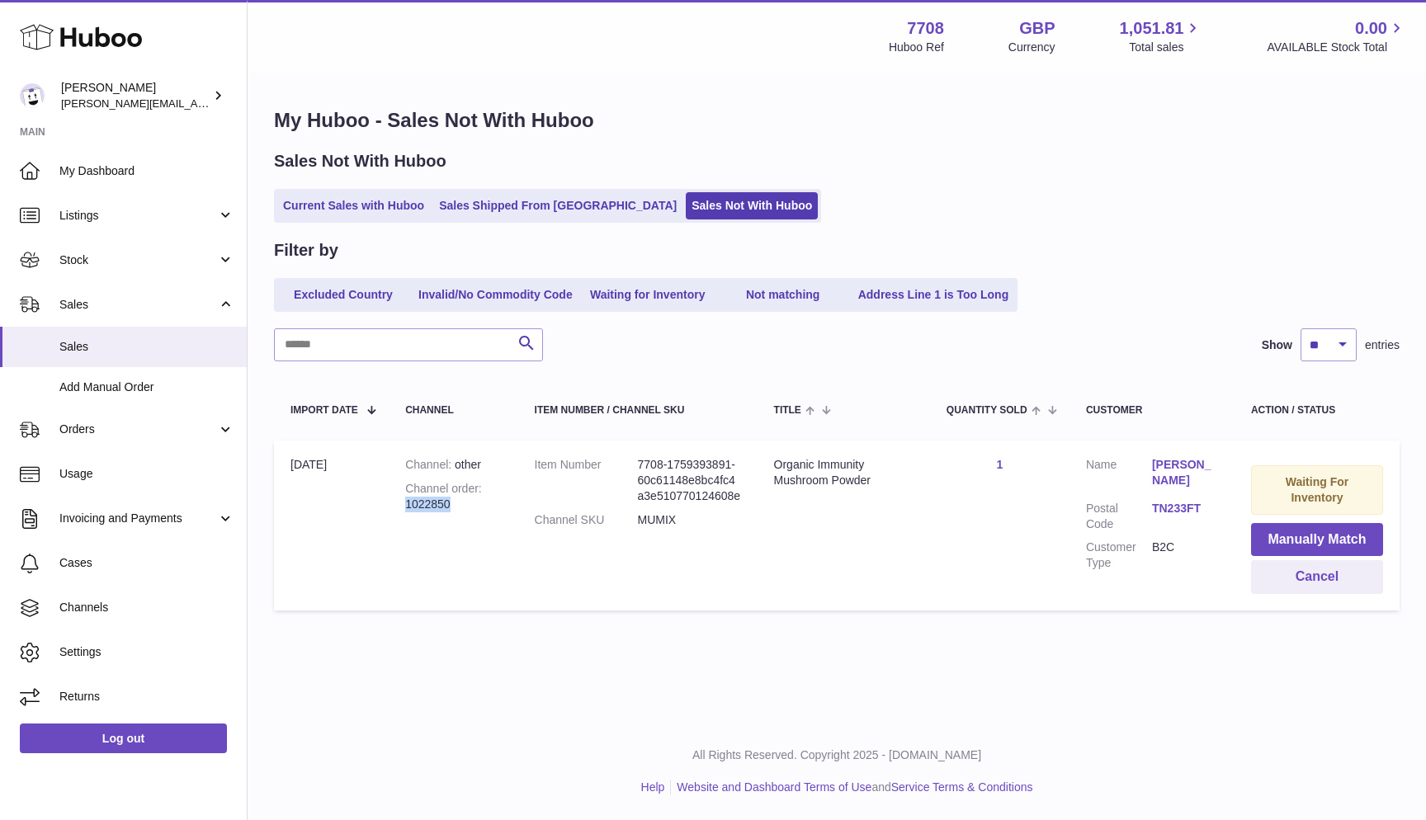
drag, startPoint x: 407, startPoint y: 502, endPoint x: 490, endPoint y: 502, distance: 83.3
click at [490, 502] on div "Channel order 1022850" at bounding box center [453, 496] width 96 height 31
copy div "1022850"
click at [333, 210] on link "Current Sales with Huboo" at bounding box center [353, 205] width 153 height 27
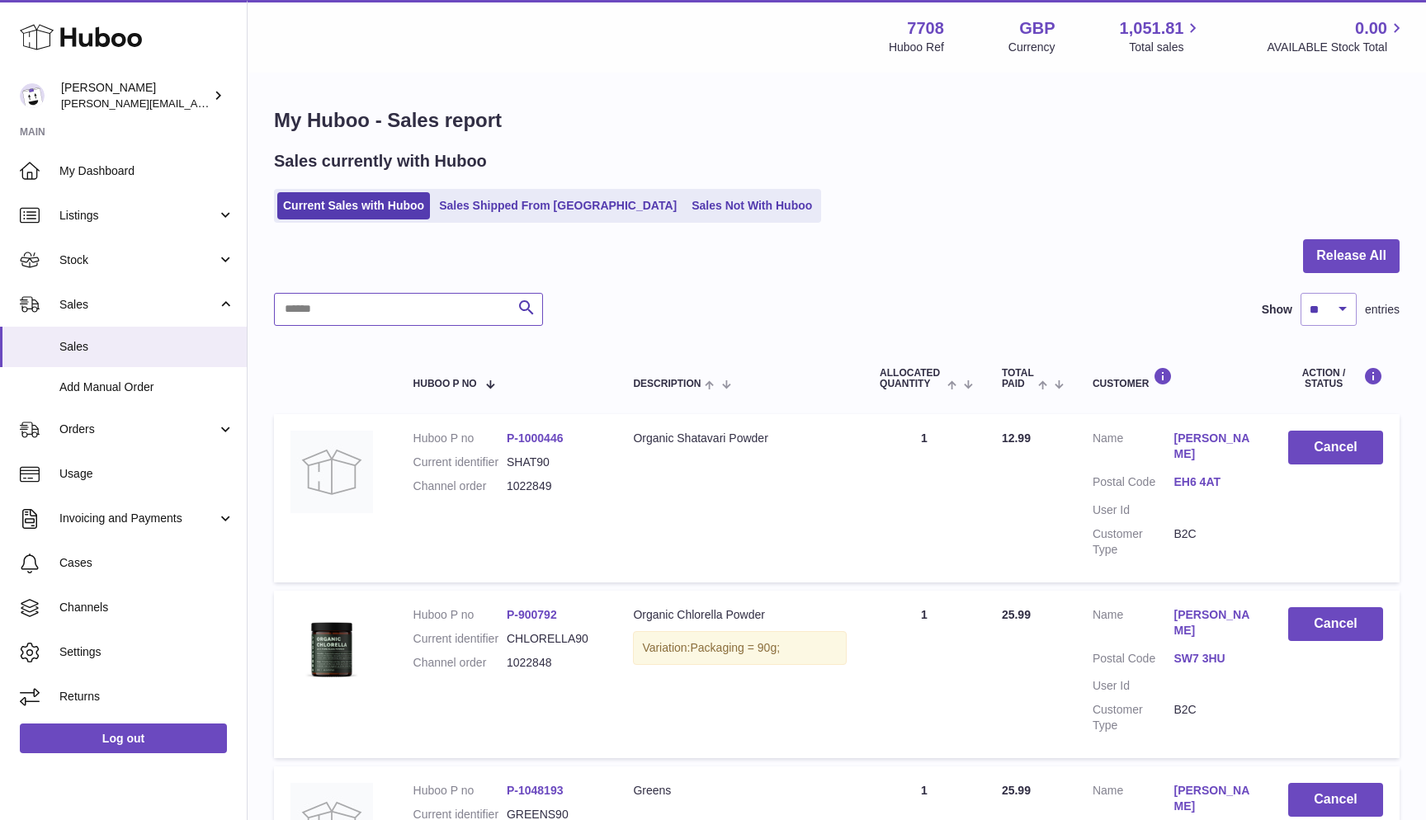
click at [314, 318] on input "text" at bounding box center [408, 309] width 269 height 33
paste input "*******"
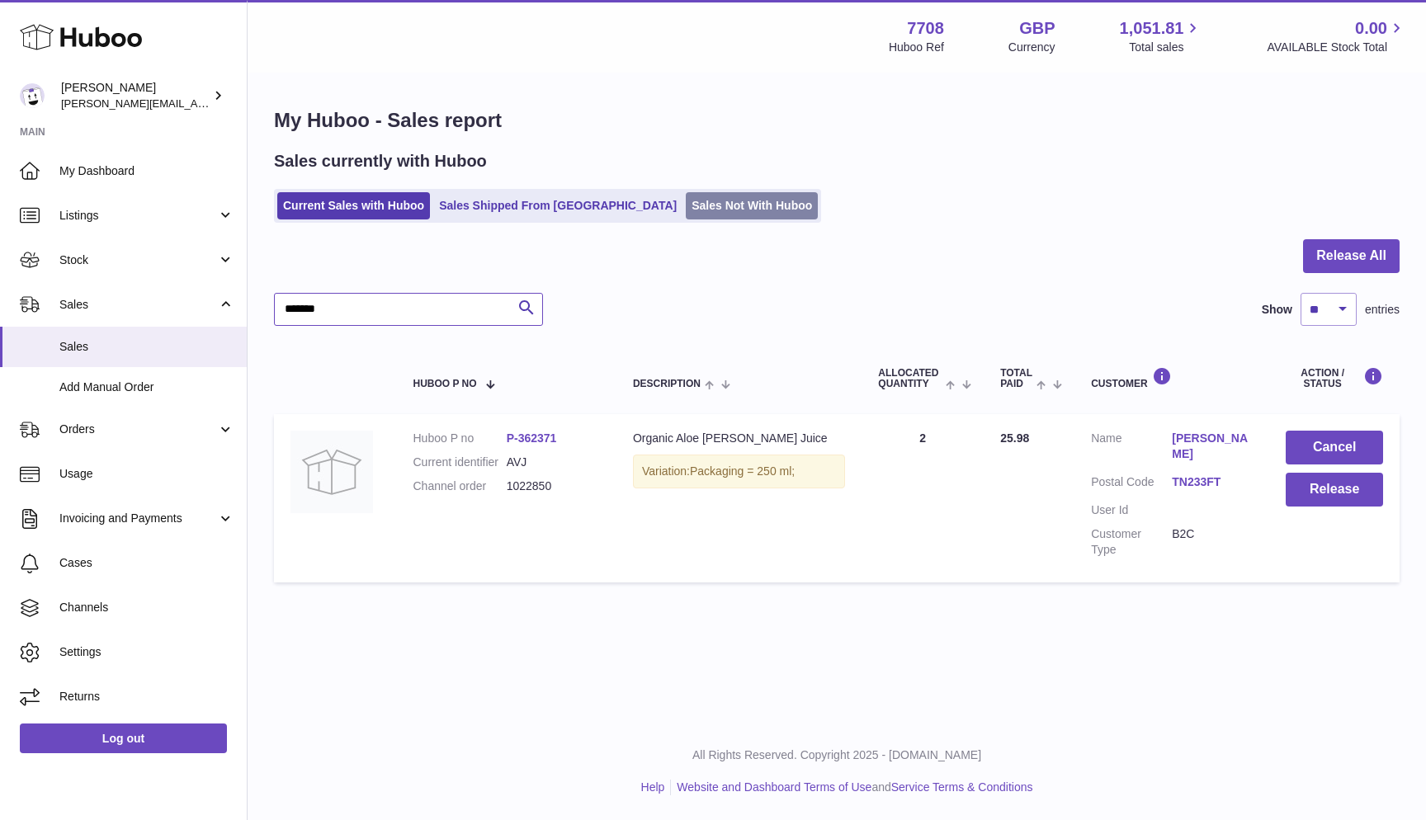
type input "*******"
click at [686, 193] on link "Sales Not With Huboo" at bounding box center [752, 205] width 132 height 27
